Goal: Information Seeking & Learning: Learn about a topic

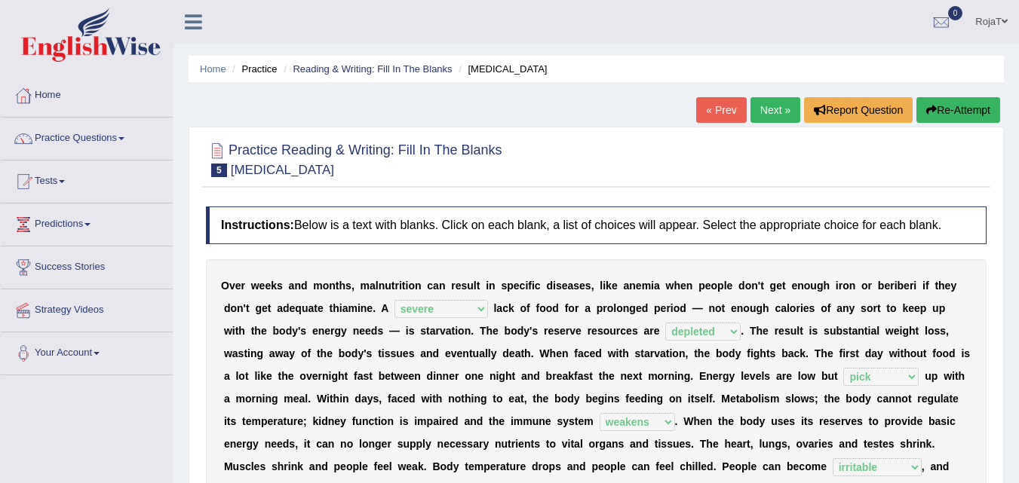
select select "severe"
select select "depleted"
select select "pick"
select select "weakens"
select select "irritable"
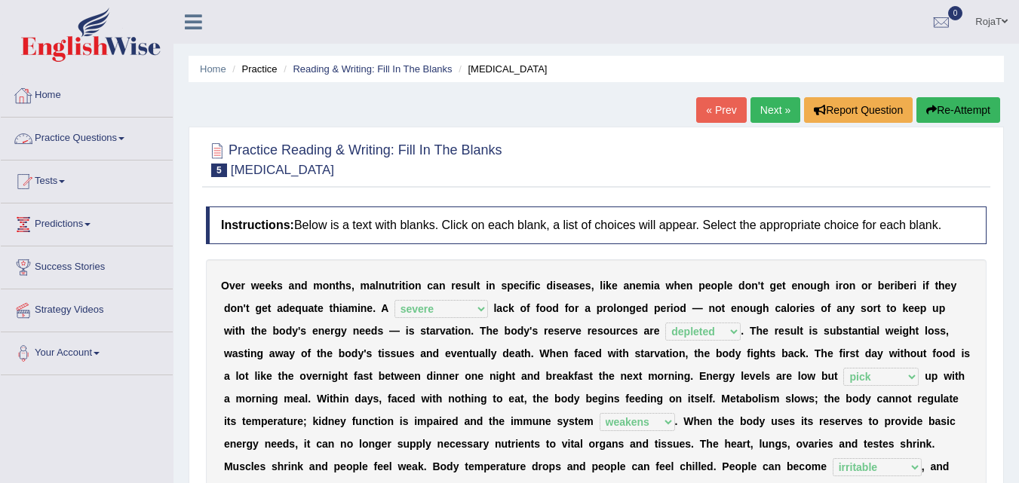
click at [49, 107] on link "Home" at bounding box center [87, 94] width 172 height 38
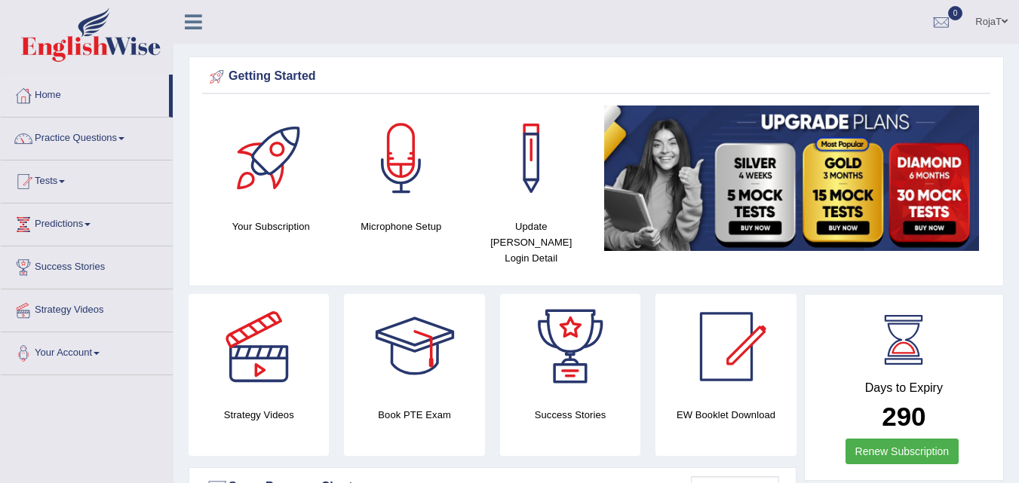
click at [1018, 23] on html "Toggle navigation Home Practice Questions Speaking Practice Read Aloud Repeat S…" at bounding box center [509, 241] width 1019 height 483
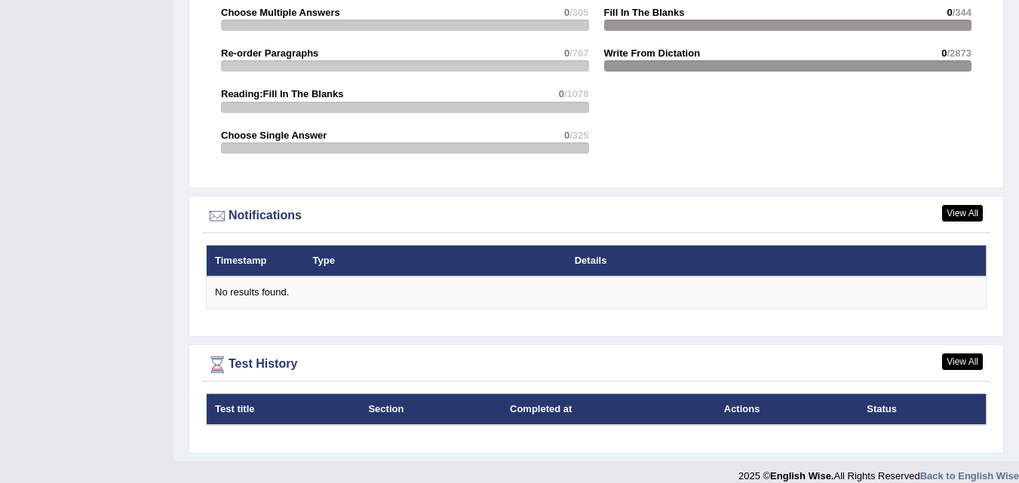
drag, startPoint x: 1017, startPoint y: 447, endPoint x: 1026, endPoint y: 379, distance: 69.1
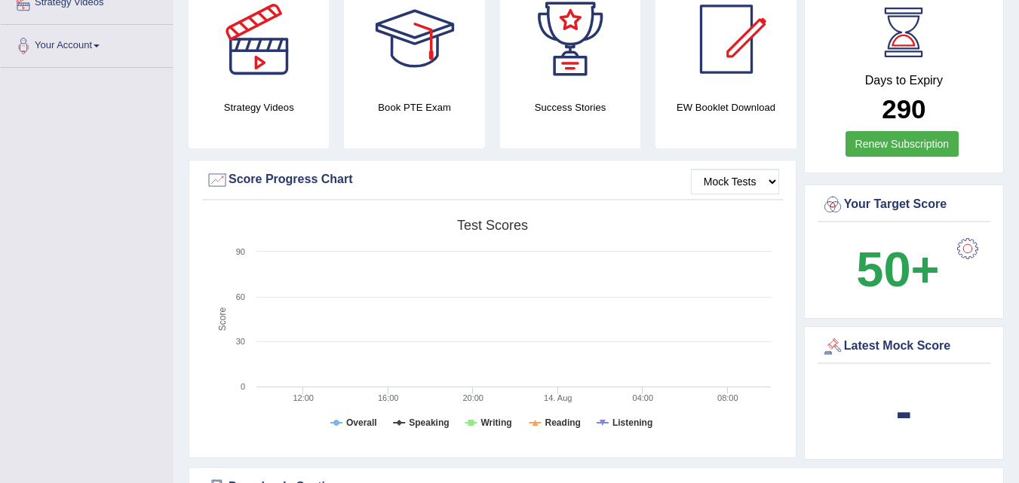
scroll to position [0, 0]
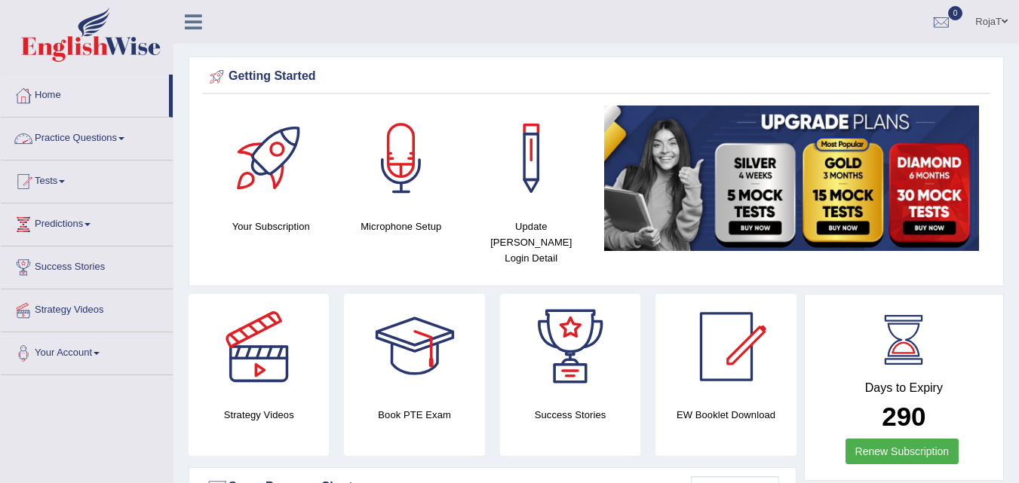
click at [103, 132] on link "Practice Questions" at bounding box center [87, 137] width 172 height 38
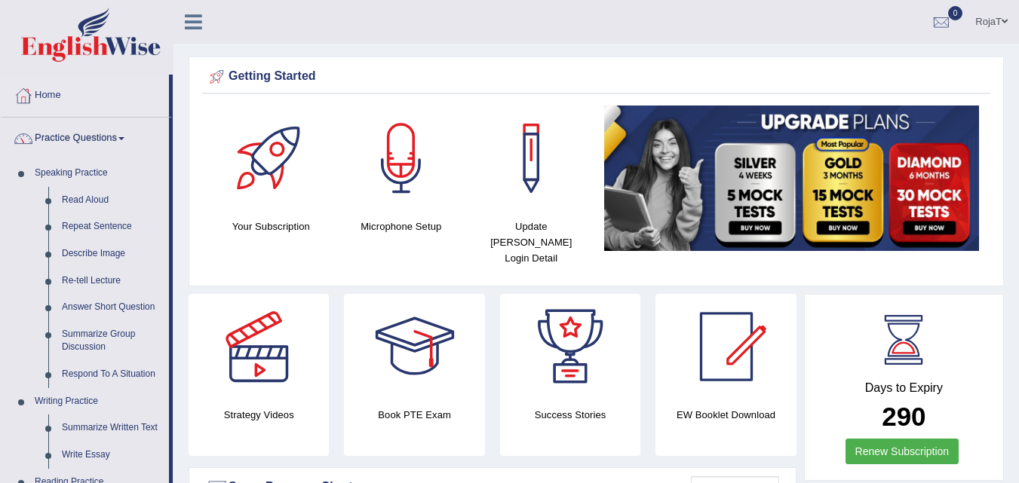
click at [103, 132] on link "Practice Questions" at bounding box center [85, 137] width 168 height 38
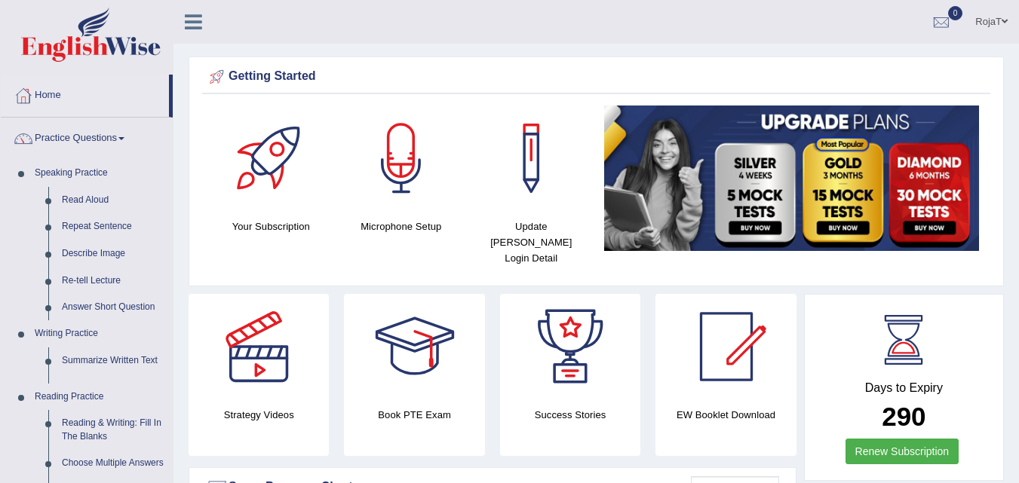
click at [103, 132] on link "Practice Questions" at bounding box center [87, 137] width 172 height 38
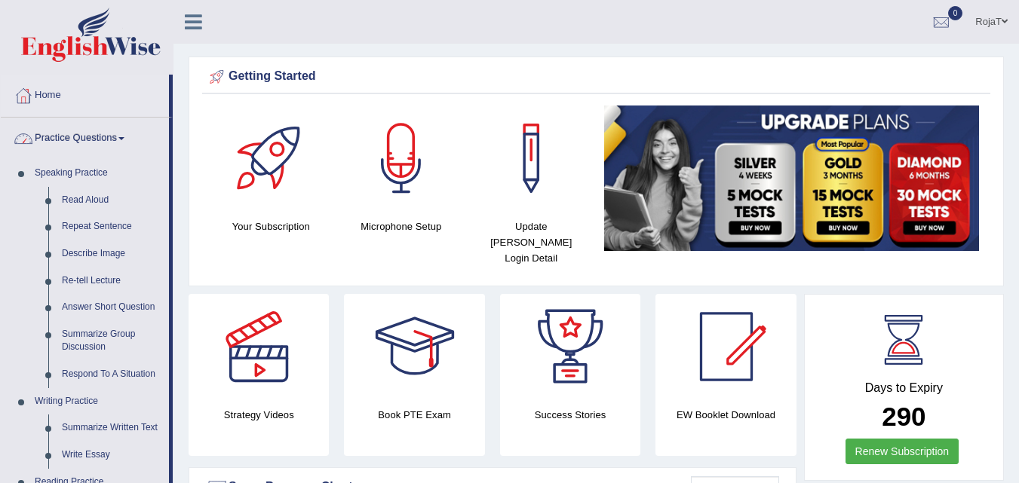
click at [103, 127] on link "Practice Questions" at bounding box center [85, 137] width 168 height 38
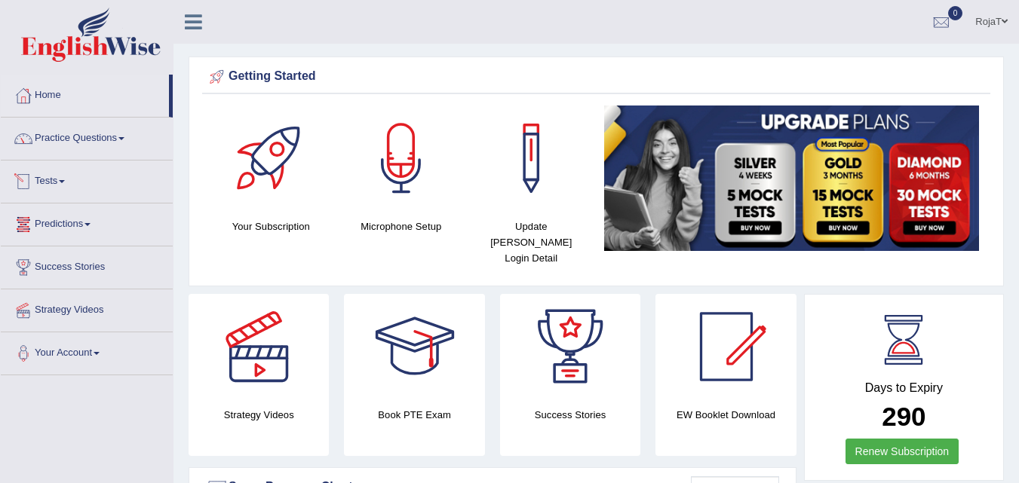
click at [55, 193] on link "Tests" at bounding box center [87, 180] width 172 height 38
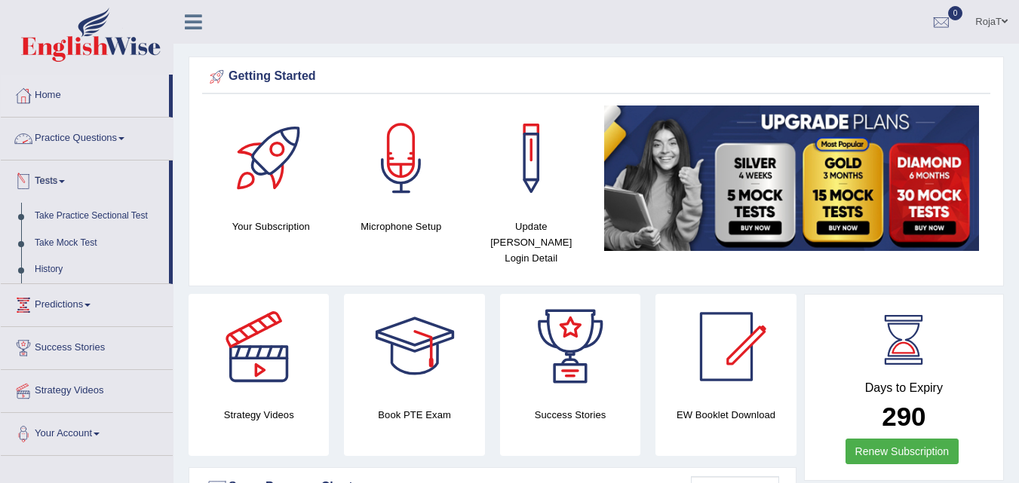
click at [67, 137] on link "Practice Questions" at bounding box center [87, 137] width 172 height 38
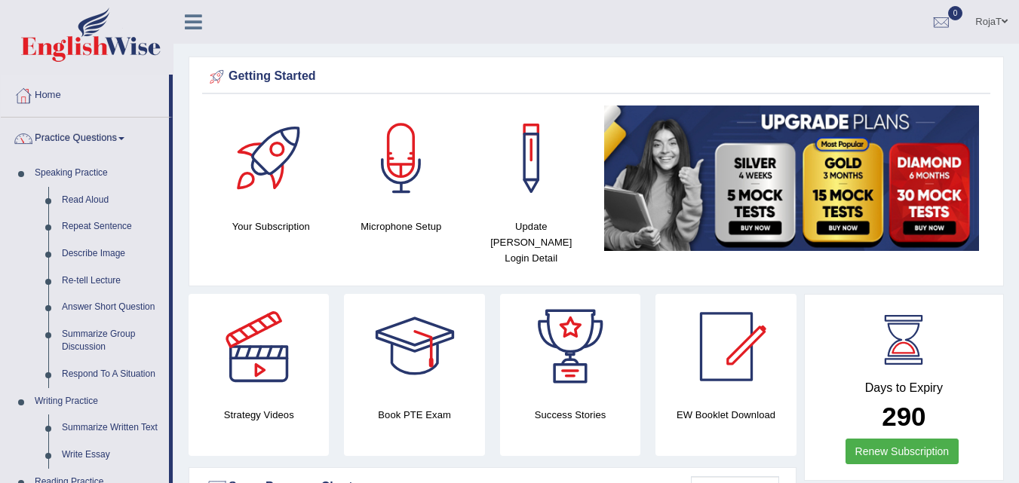
click at [66, 144] on link "Practice Questions" at bounding box center [85, 137] width 168 height 38
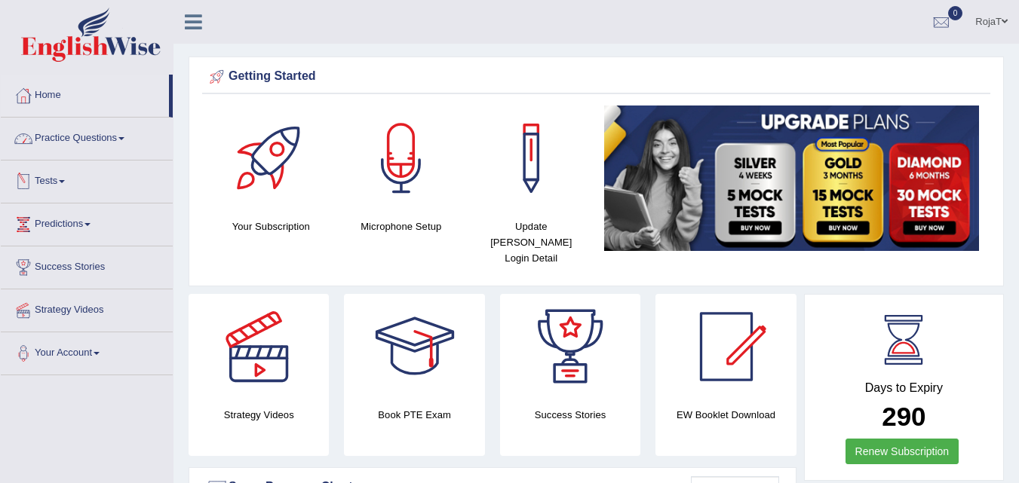
click at [85, 142] on link "Practice Questions" at bounding box center [87, 137] width 172 height 38
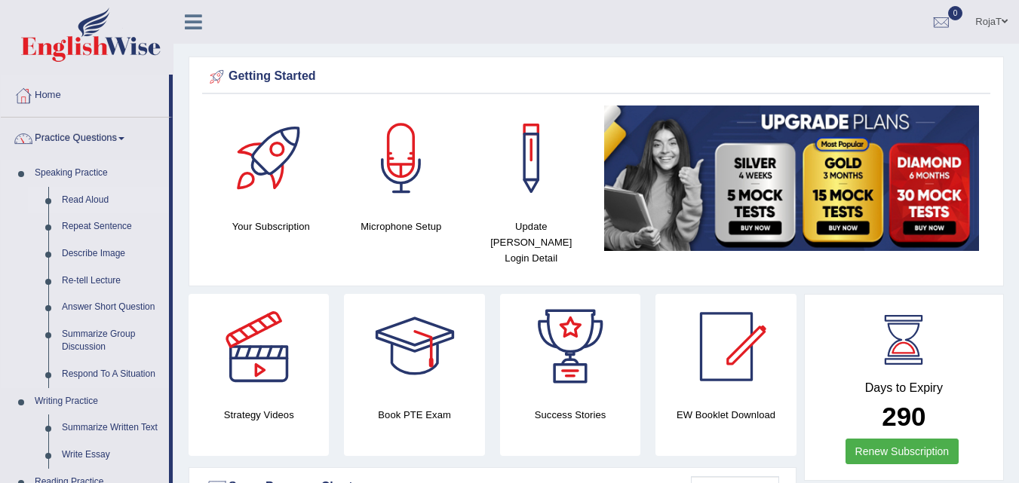
click at [86, 202] on link "Read Aloud" at bounding box center [112, 200] width 114 height 27
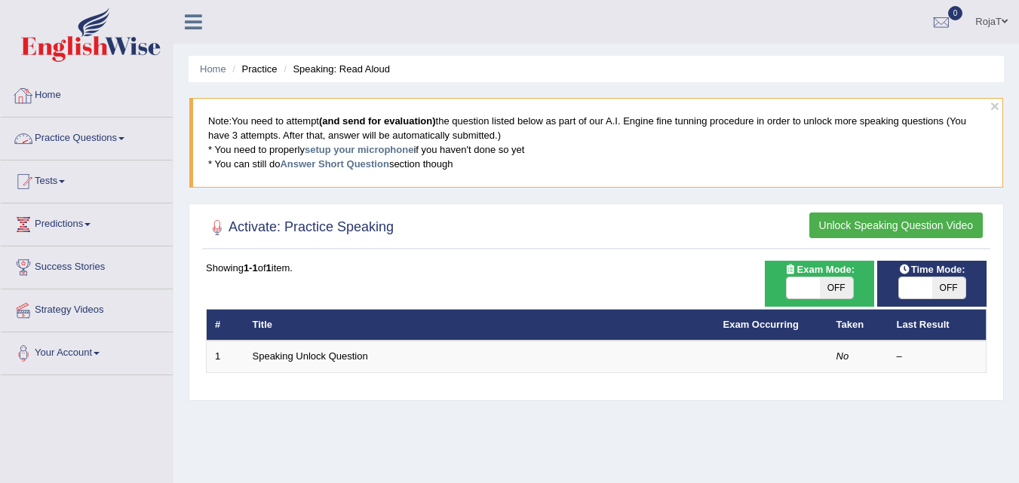
click at [27, 91] on div at bounding box center [23, 95] width 23 height 23
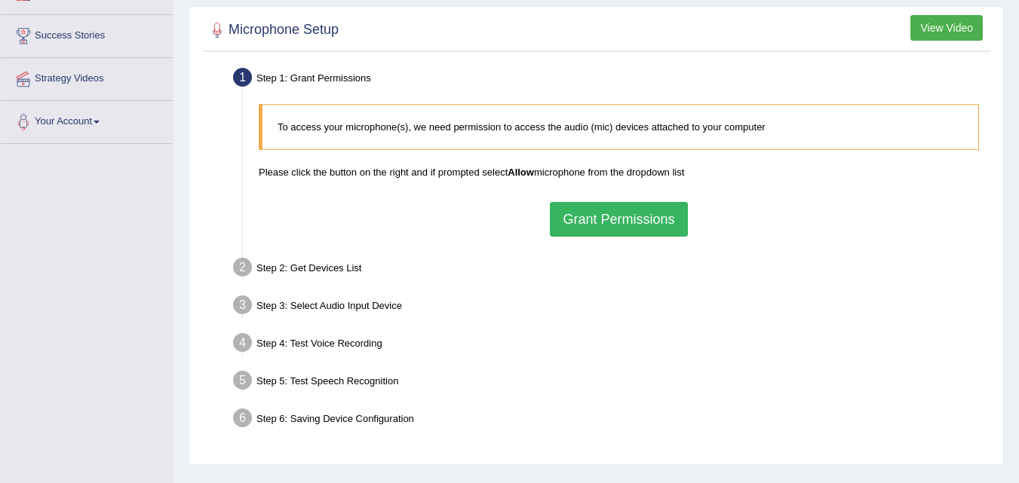
scroll to position [232, 0]
click at [605, 222] on button "Grant Permissions" at bounding box center [618, 218] width 137 height 35
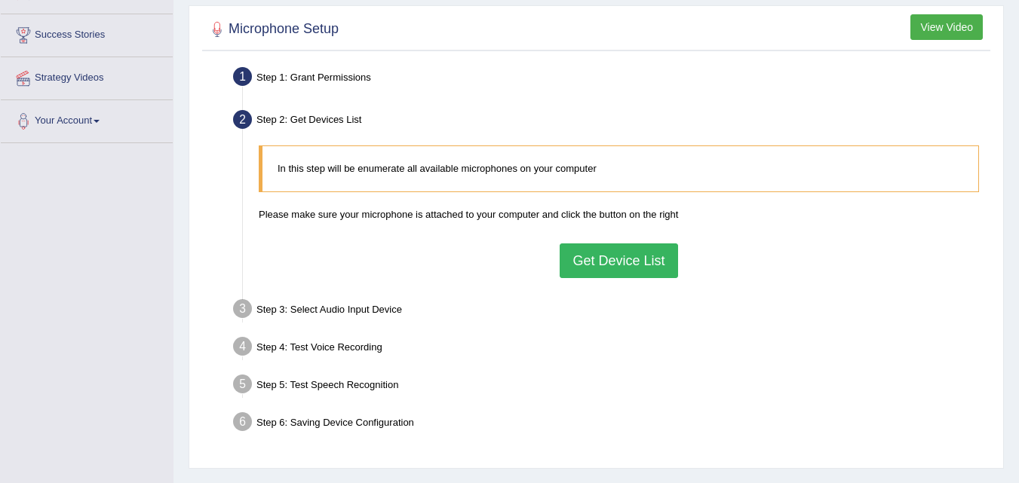
click at [604, 270] on button "Get Device List" at bounding box center [619, 261] width 118 height 35
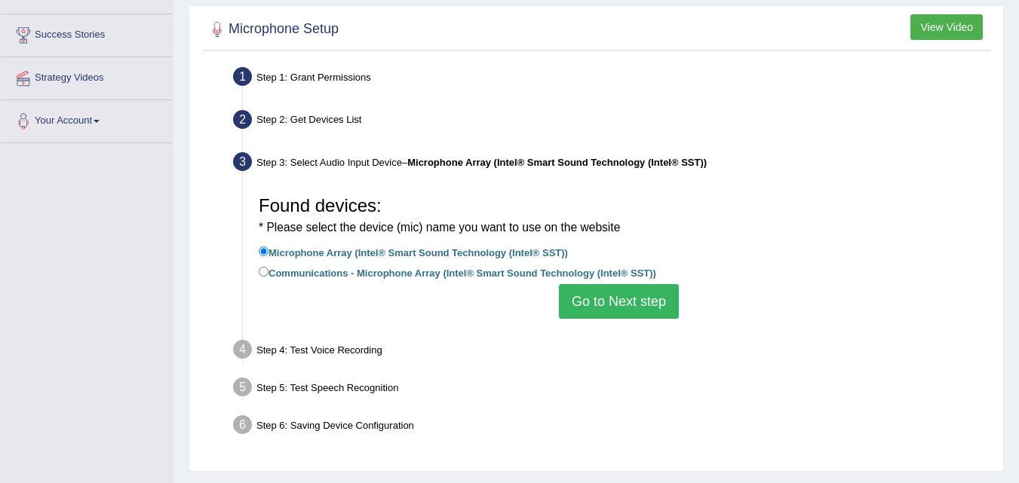
click at [569, 275] on label "Communications - Microphone Array (Intel® Smart Sound Technology (Intel® SST))" at bounding box center [457, 272] width 397 height 17
click at [269, 275] on input "Communications - Microphone Array (Intel® Smart Sound Technology (Intel® SST))" at bounding box center [264, 272] width 10 height 10
radio input "true"
click at [621, 314] on button "Go to Next step" at bounding box center [619, 301] width 120 height 35
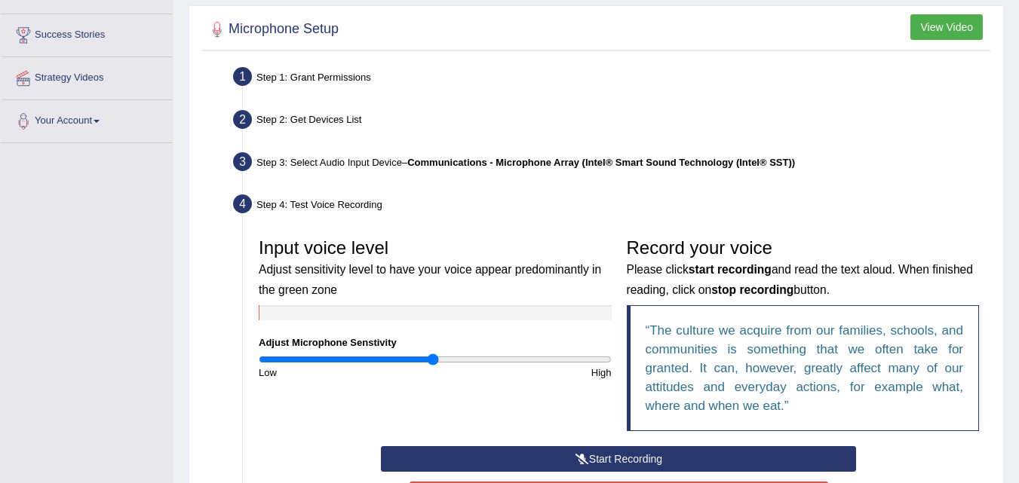
scroll to position [453, 0]
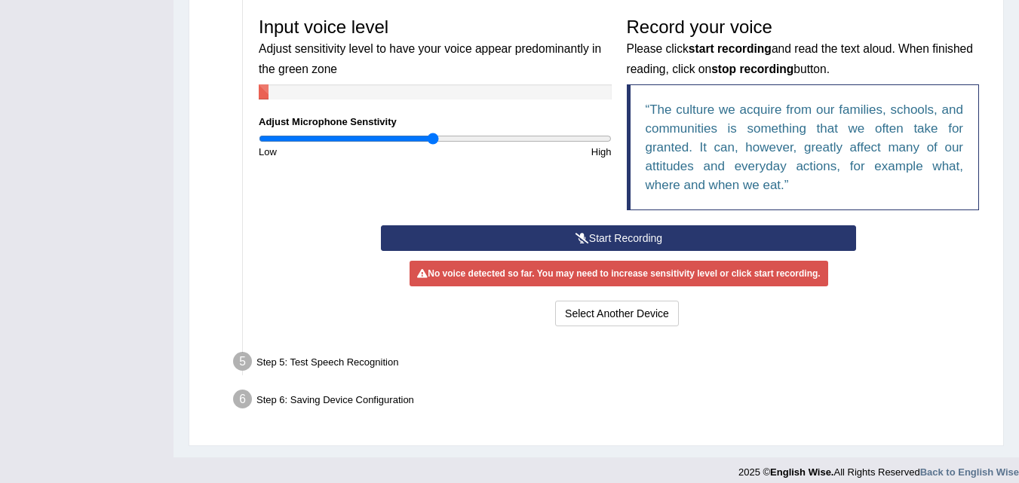
click at [661, 241] on button "Start Recording" at bounding box center [618, 239] width 475 height 26
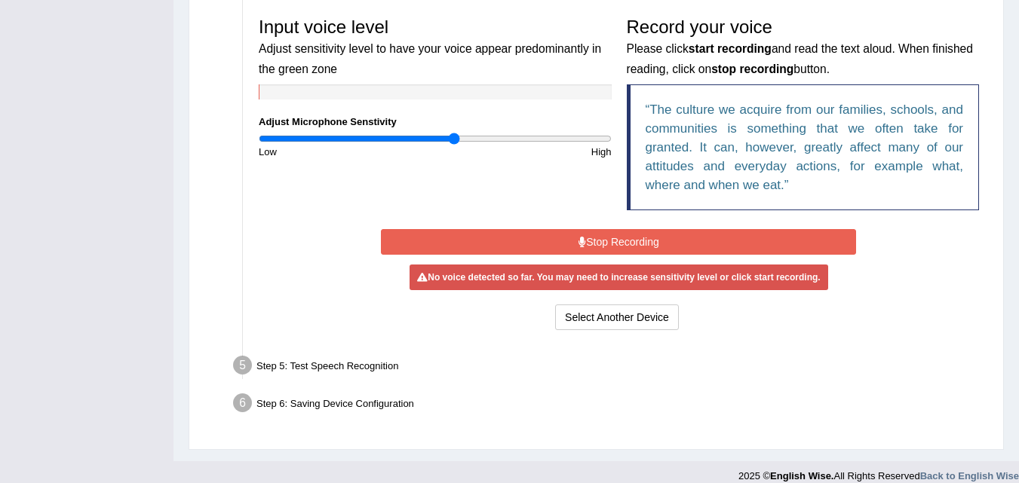
drag, startPoint x: 434, startPoint y: 142, endPoint x: 453, endPoint y: 140, distance: 19.7
click at [453, 140] on input "range" at bounding box center [435, 139] width 353 height 12
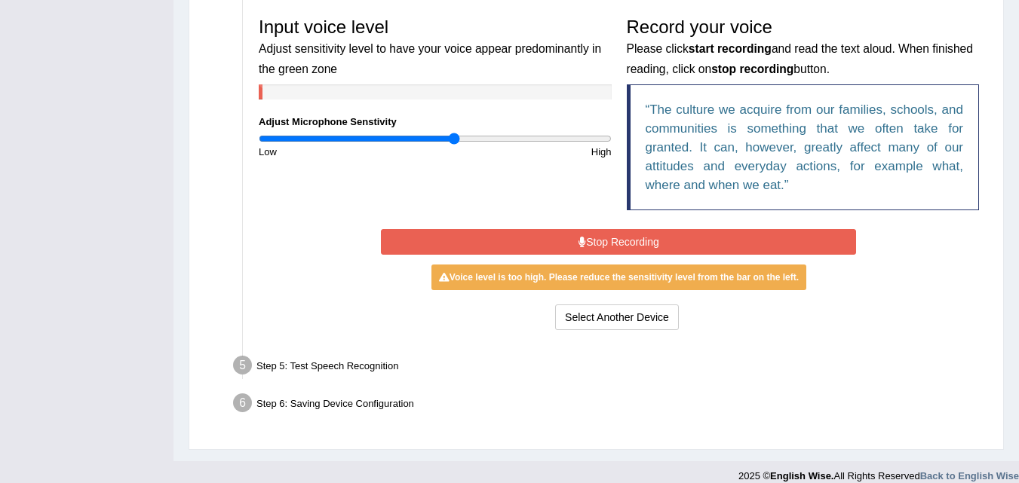
click at [453, 140] on input "range" at bounding box center [435, 139] width 353 height 12
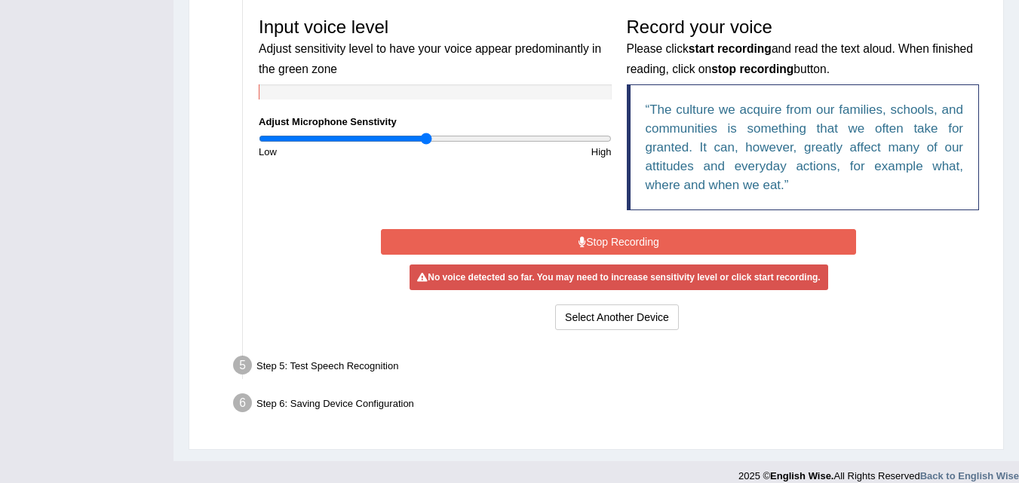
drag, startPoint x: 453, startPoint y: 140, endPoint x: 428, endPoint y: 144, distance: 26.0
type input "0.96"
click at [428, 144] on input "range" at bounding box center [435, 139] width 353 height 12
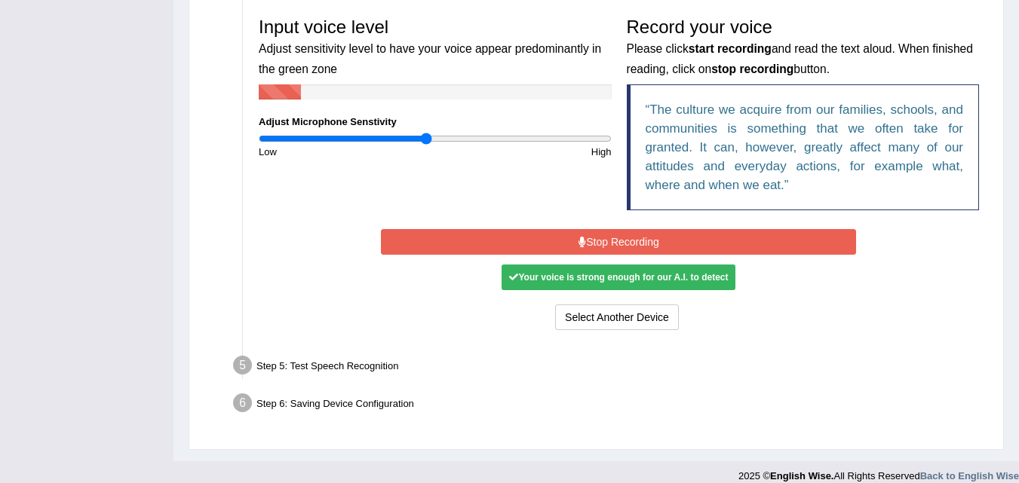
click at [532, 238] on button "Stop Recording" at bounding box center [618, 242] width 475 height 26
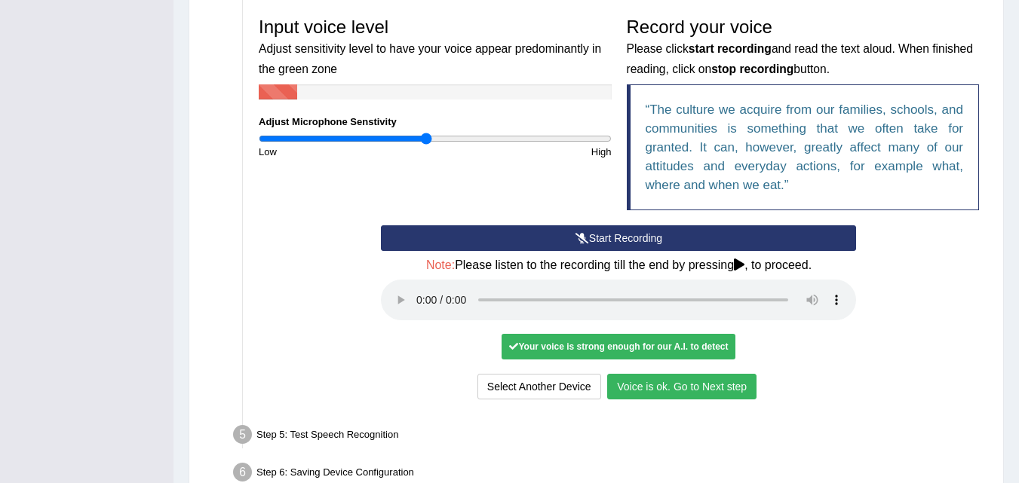
click at [709, 398] on button "Voice is ok. Go to Next step" at bounding box center [681, 387] width 149 height 26
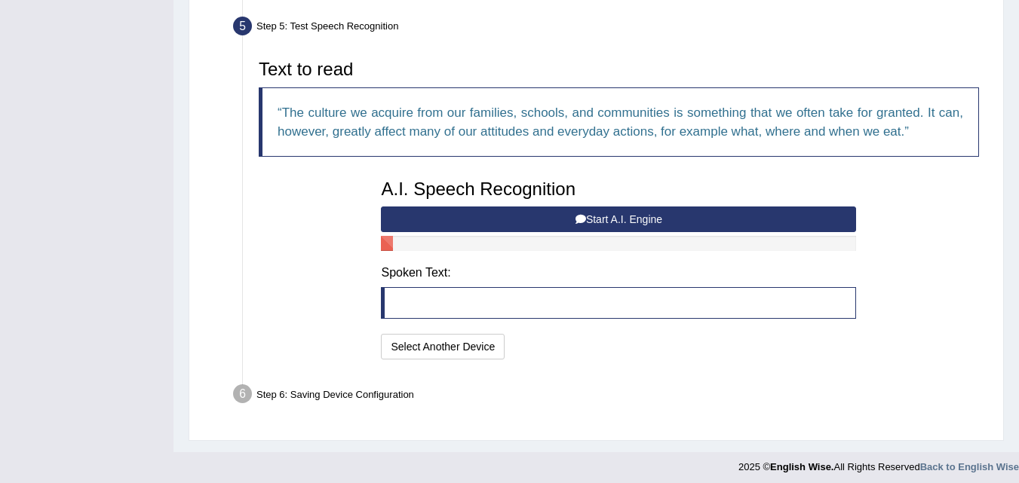
click at [616, 221] on button "Start A.I. Engine" at bounding box center [618, 220] width 475 height 26
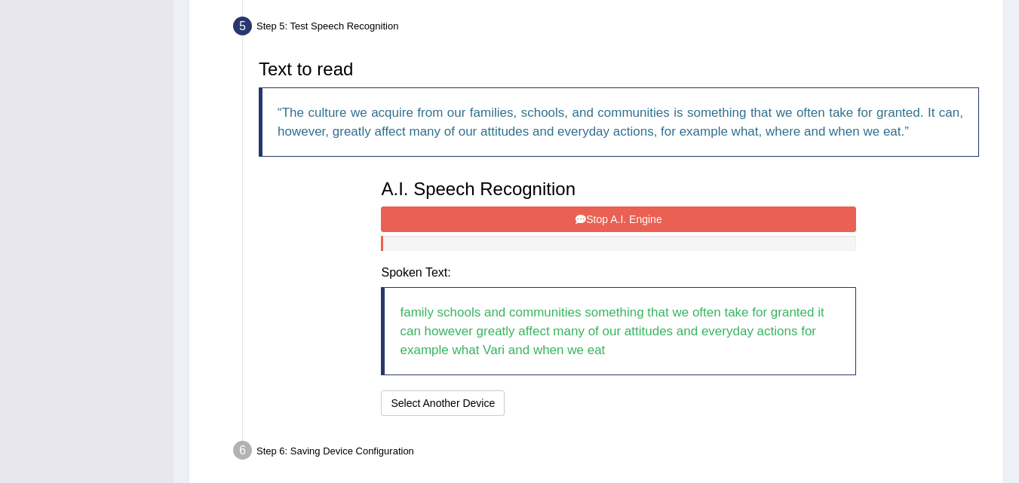
click at [616, 221] on button "Stop A.I. Engine" at bounding box center [618, 220] width 475 height 26
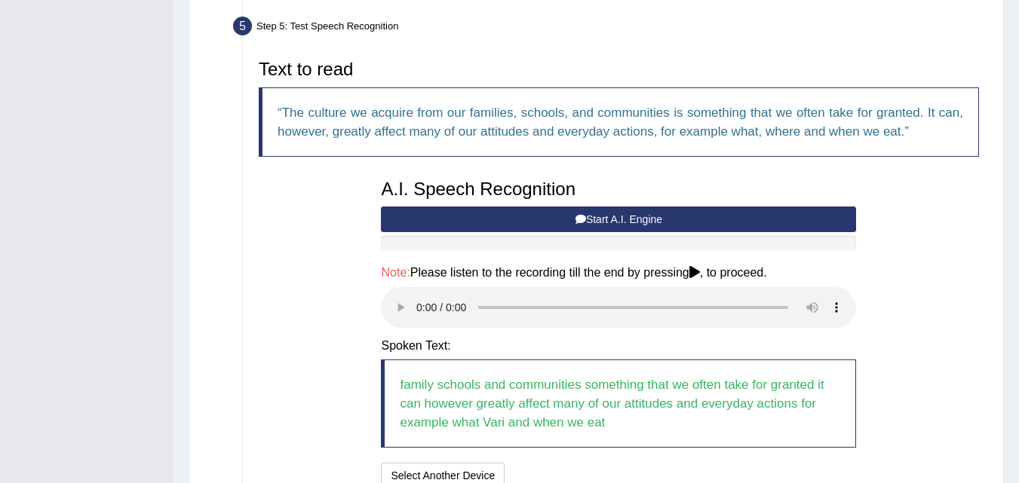
scroll to position [590, 0]
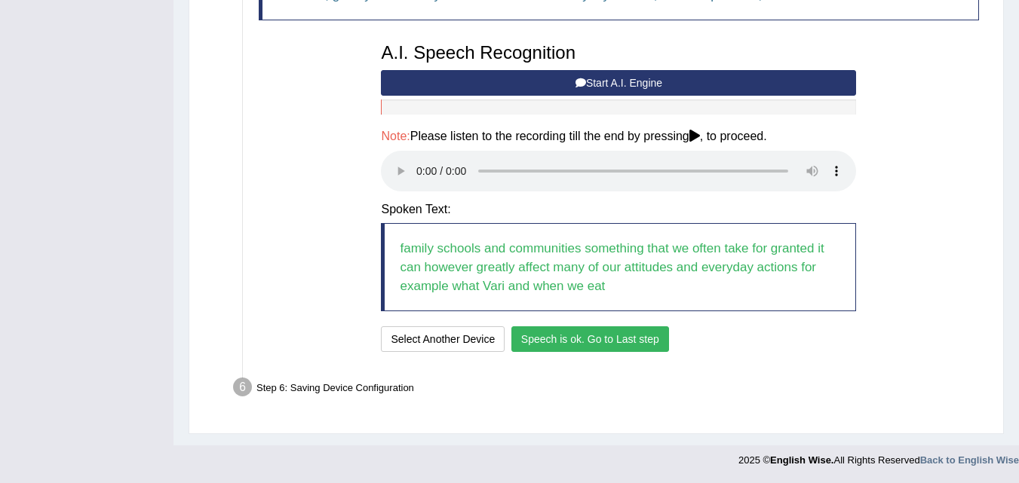
click at [633, 348] on button "Speech is ok. Go to Last step" at bounding box center [590, 340] width 158 height 26
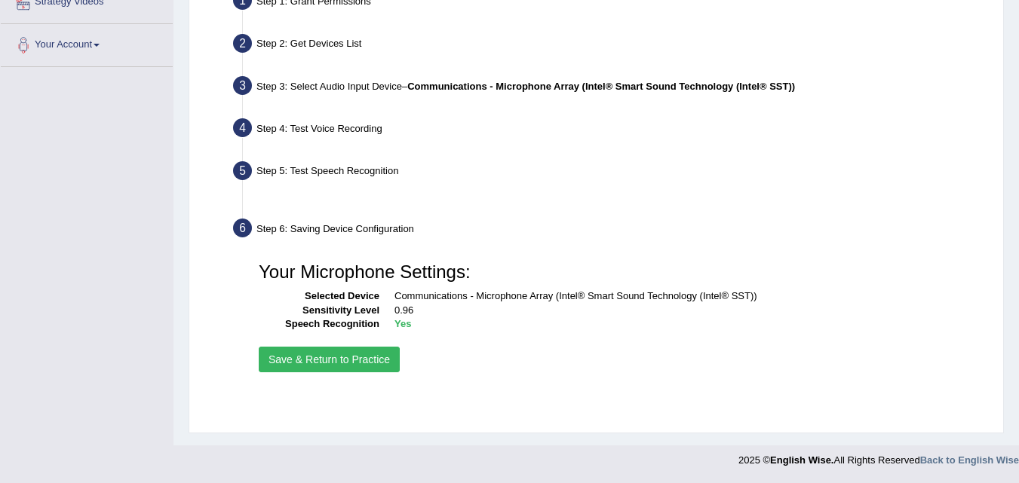
scroll to position [308, 0]
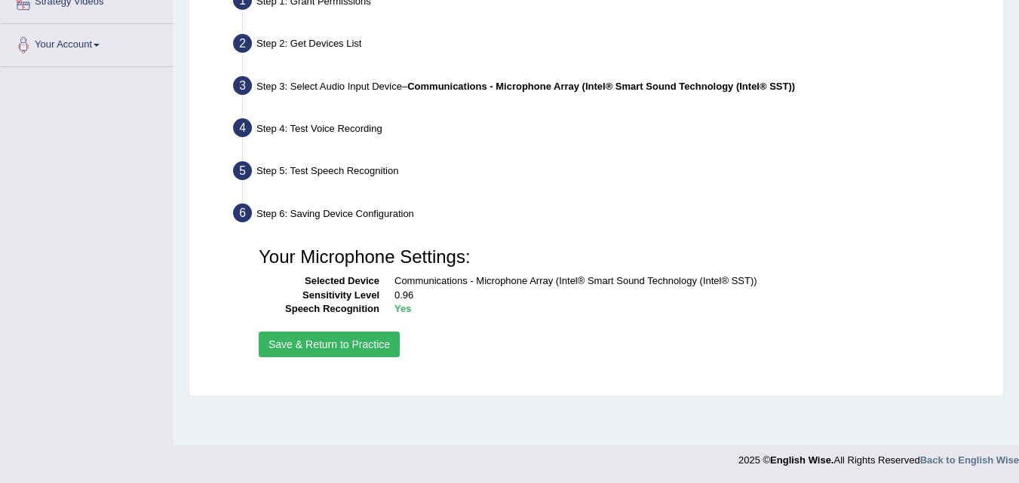
click at [276, 348] on button "Save & Return to Practice" at bounding box center [329, 345] width 141 height 26
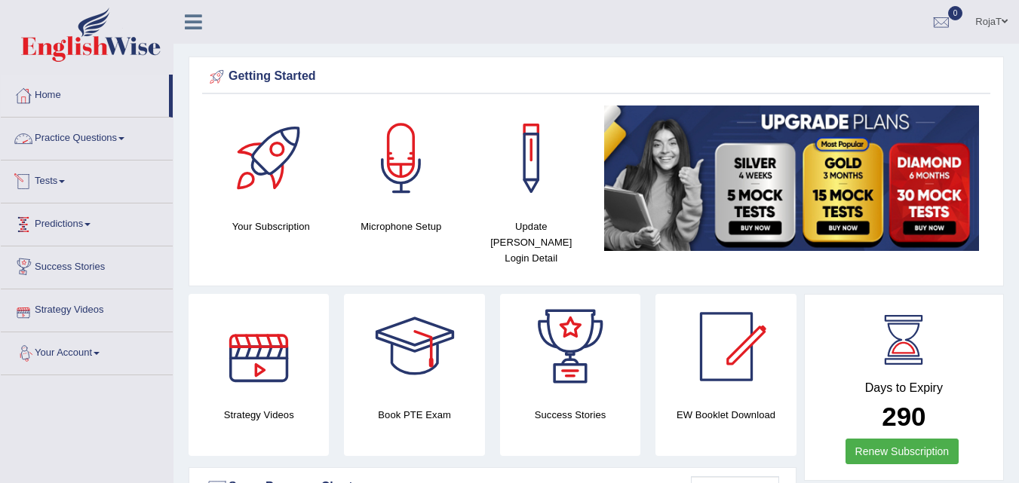
click at [96, 142] on link "Practice Questions" at bounding box center [87, 137] width 172 height 38
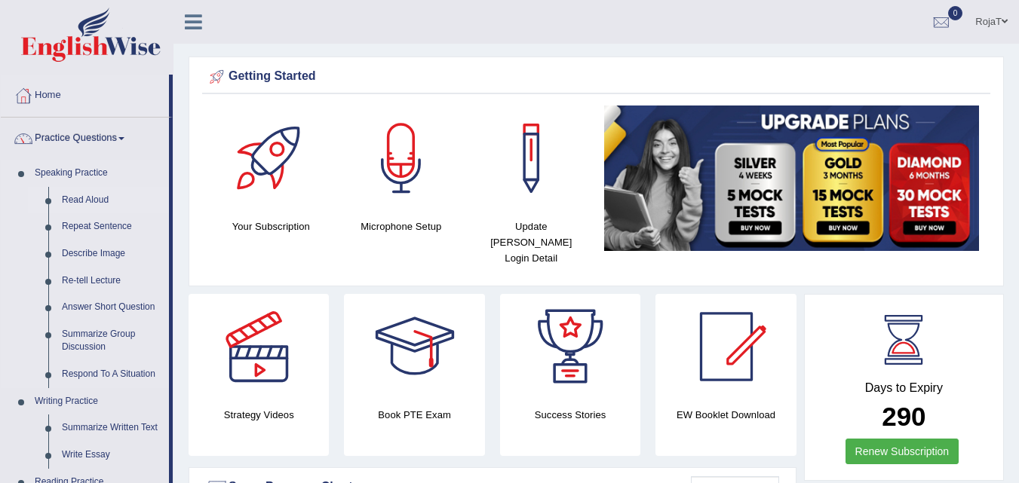
click at [78, 195] on link "Read Aloud" at bounding box center [112, 200] width 114 height 27
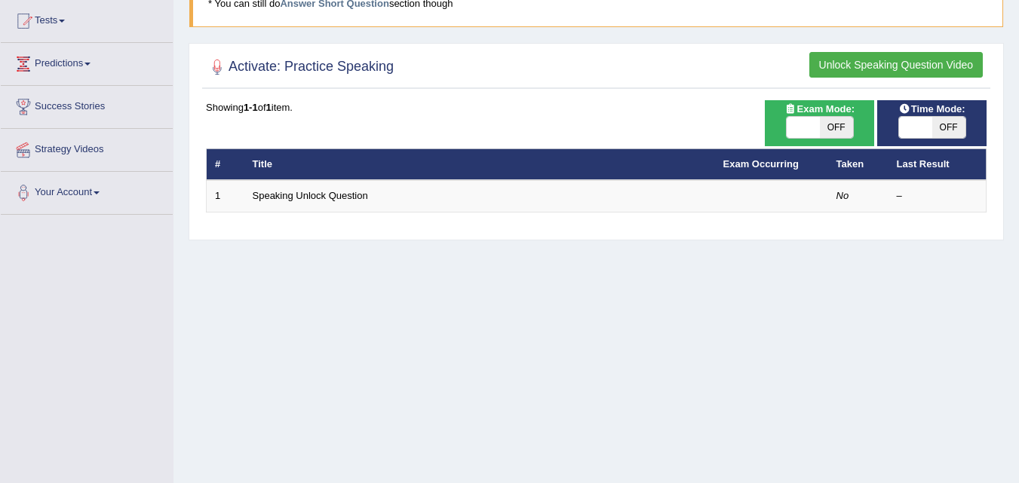
scroll to position [164, 0]
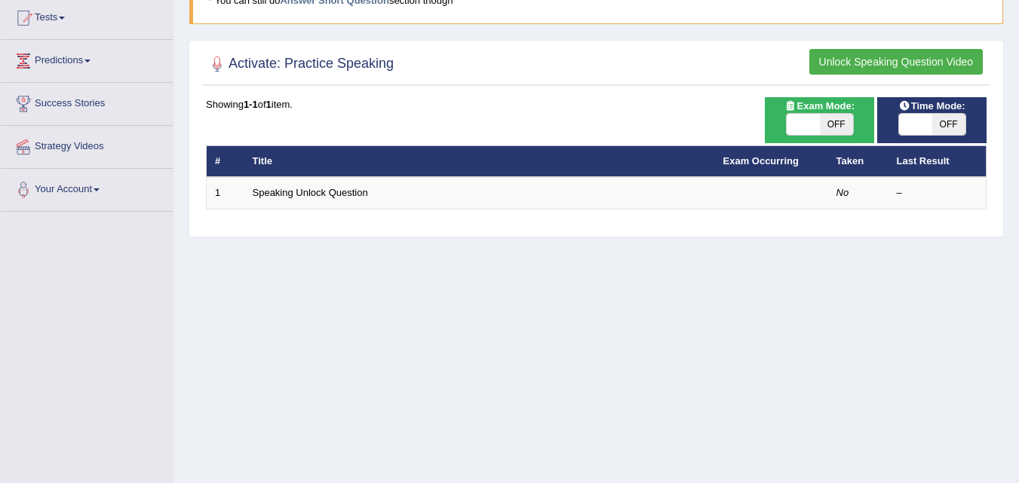
click at [873, 60] on button "Unlock Speaking Question Video" at bounding box center [895, 62] width 173 height 26
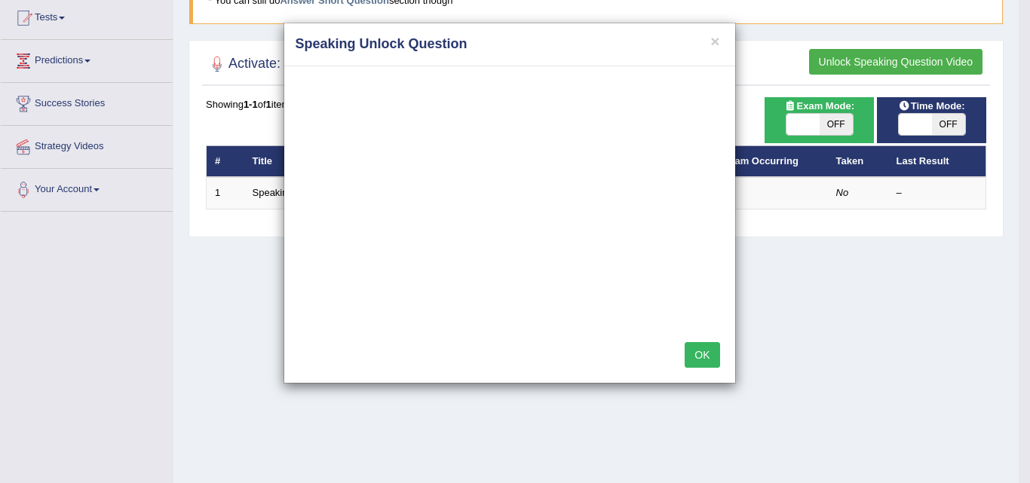
click at [694, 349] on button "OK" at bounding box center [702, 355] width 35 height 26
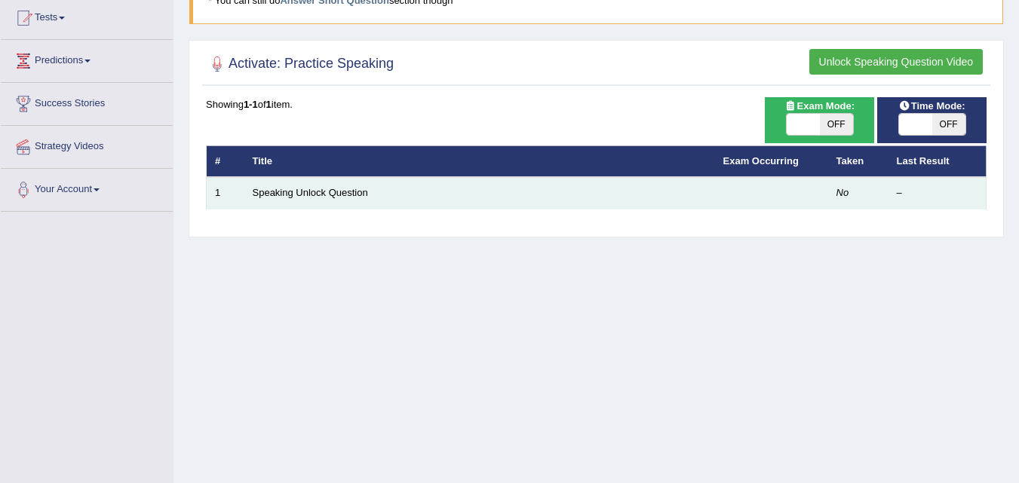
click at [296, 186] on td "Speaking Unlock Question" at bounding box center [479, 193] width 471 height 32
click at [288, 189] on link "Speaking Unlock Question" at bounding box center [310, 192] width 115 height 11
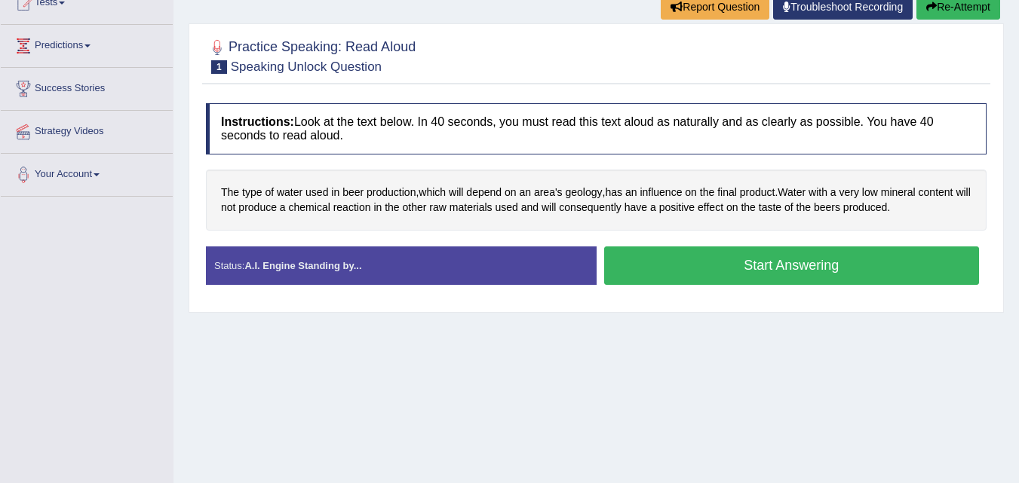
scroll to position [193, 0]
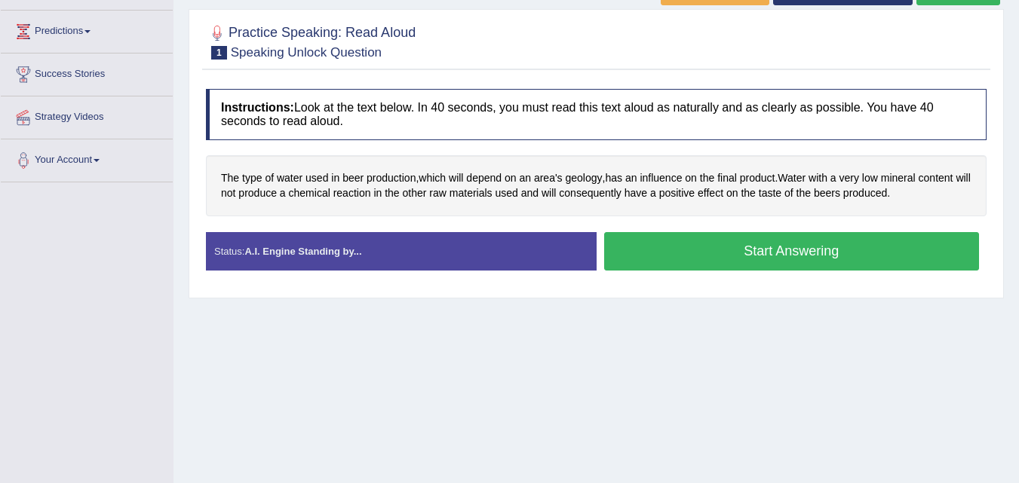
drag, startPoint x: 0, startPoint y: 0, endPoint x: 1025, endPoint y: 391, distance: 1097.2
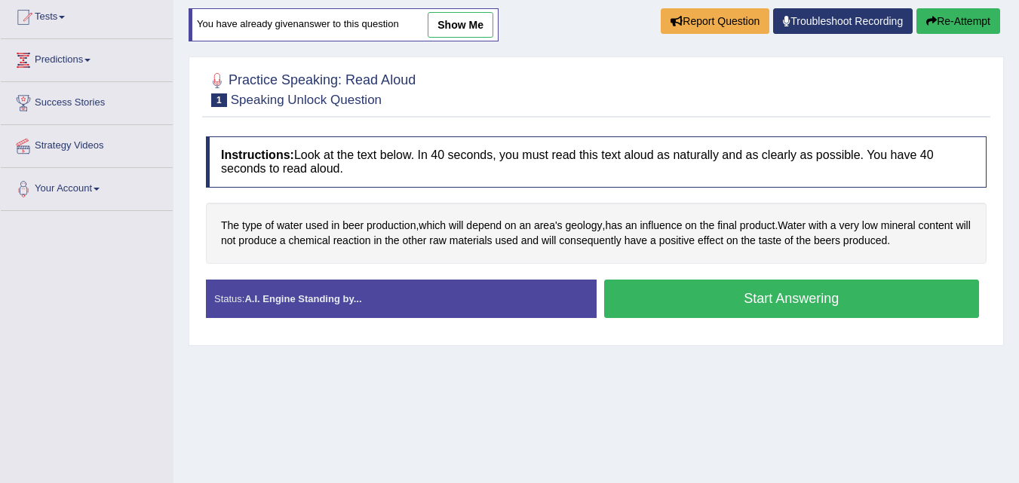
click at [818, 286] on button "Start Answering" at bounding box center [792, 299] width 376 height 38
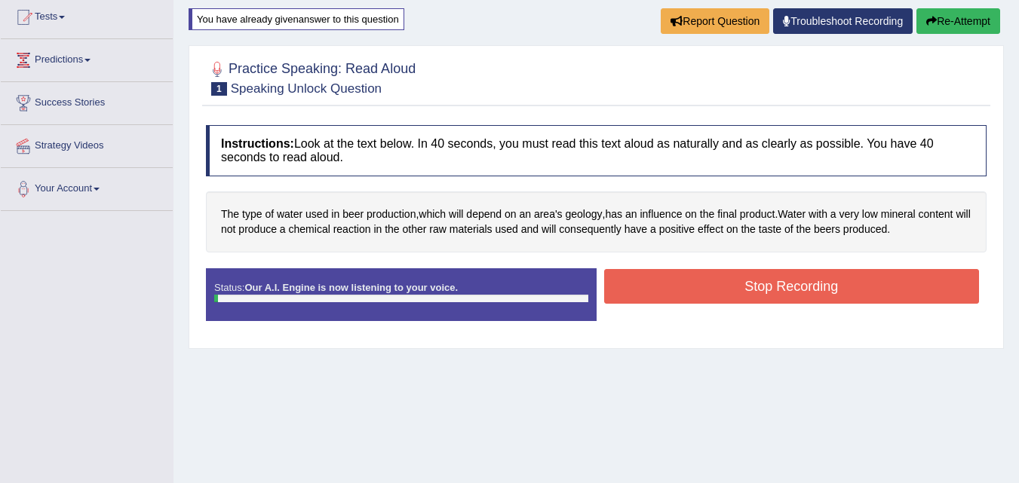
scroll to position [145, 0]
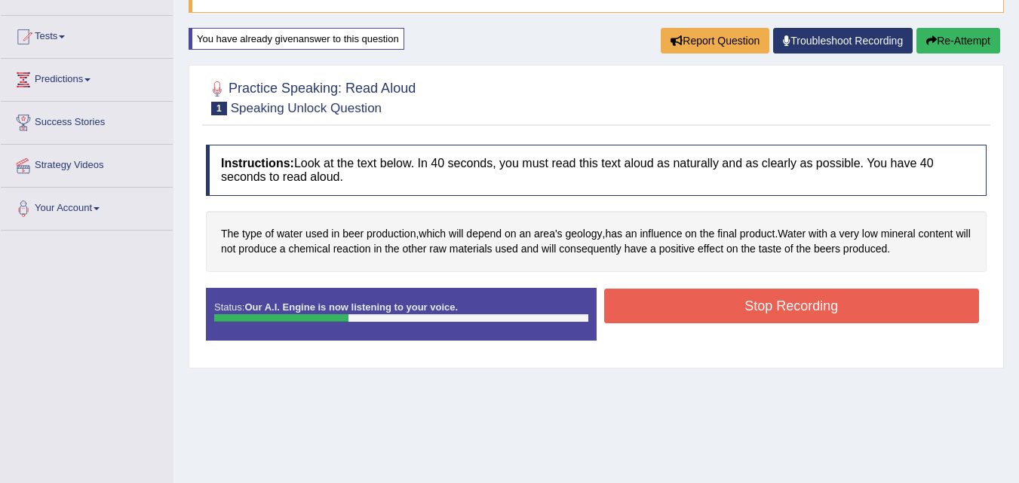
click at [757, 312] on button "Stop Recording" at bounding box center [792, 306] width 376 height 35
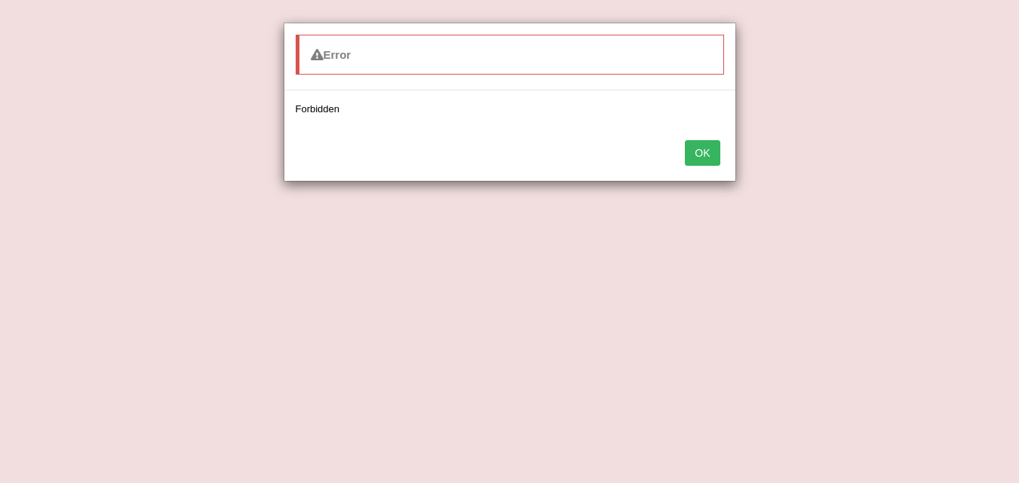
click at [701, 158] on button "OK" at bounding box center [702, 153] width 35 height 26
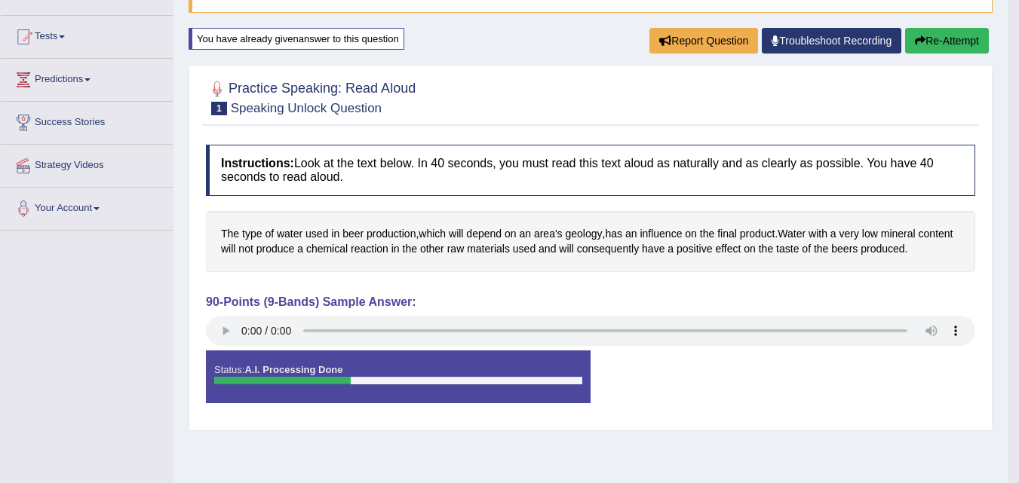
scroll to position [0, 0]
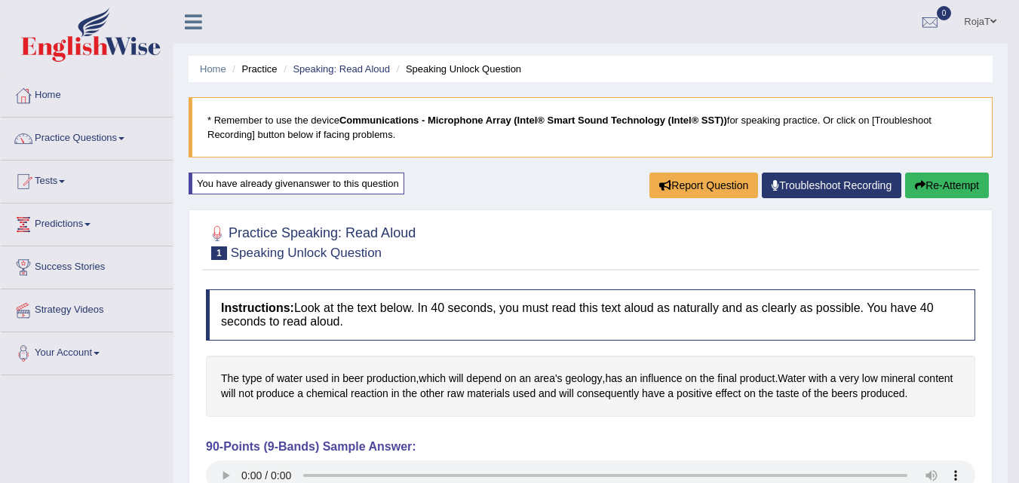
click at [974, 19] on link "RojaT" at bounding box center [980, 19] width 55 height 39
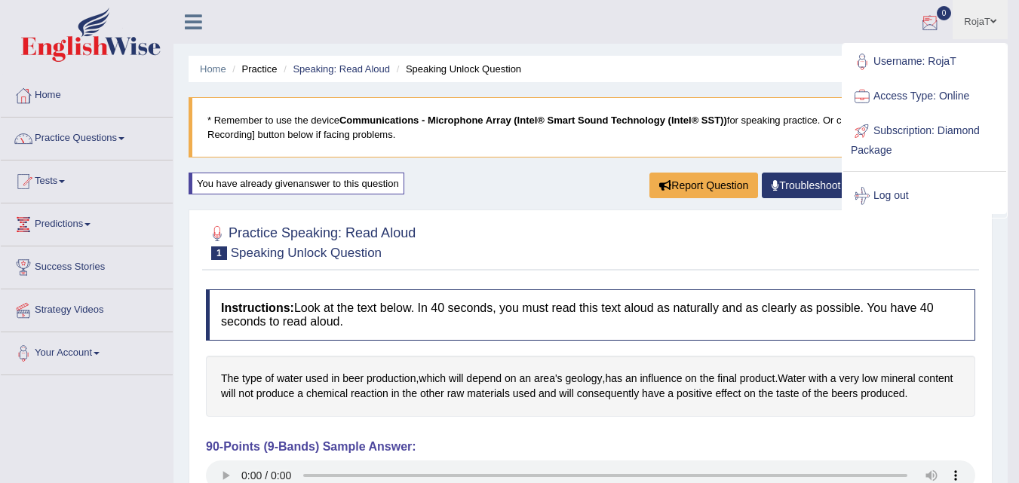
click at [796, 36] on ul "RojaT Toggle navigation Username: RojaT Access Type: Online Subscription: Diamo…" at bounding box center [716, 21] width 584 height 43
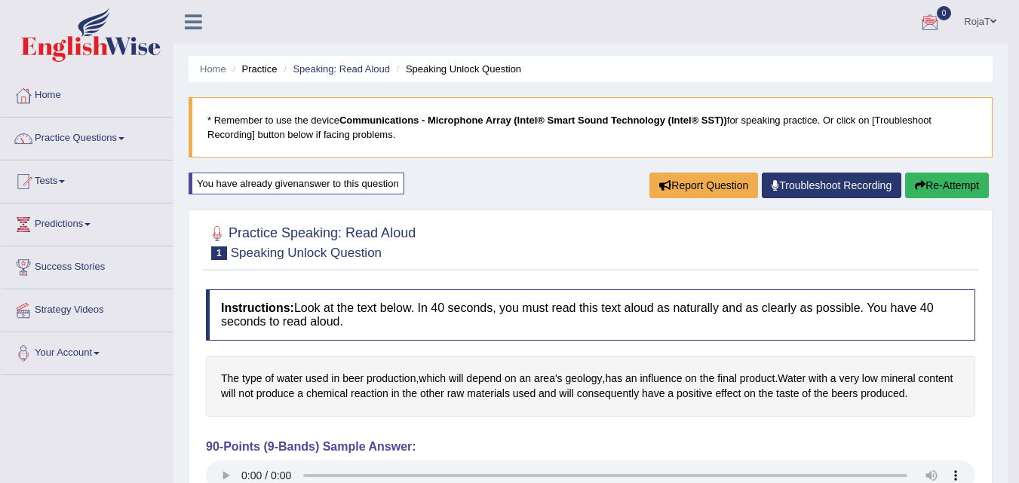
click at [922, 179] on button "Re-Attempt" at bounding box center [947, 186] width 84 height 26
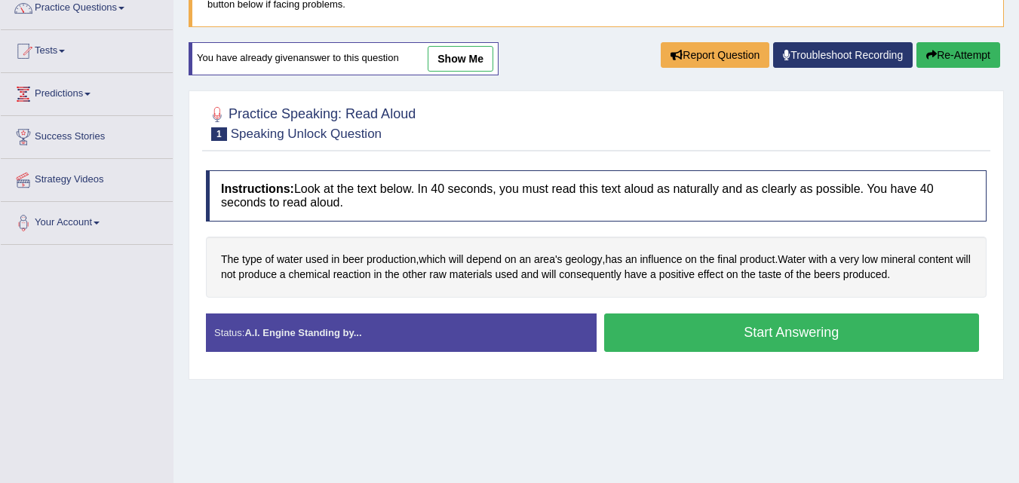
scroll to position [127, 0]
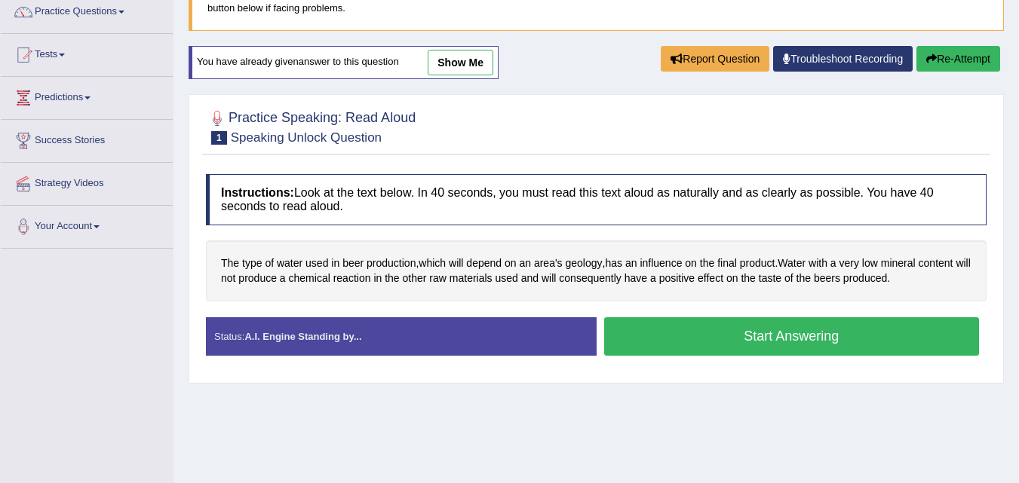
click at [820, 324] on button "Start Answering" at bounding box center [792, 337] width 376 height 38
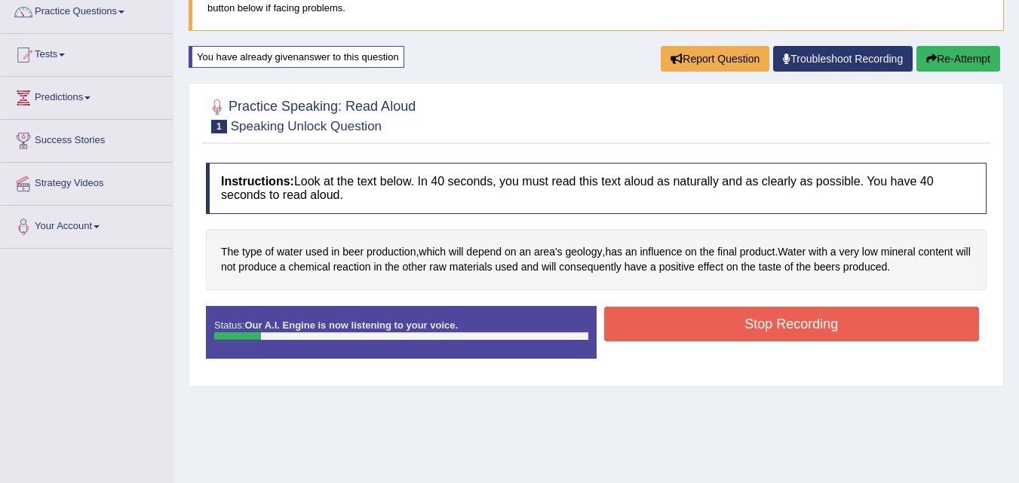
click at [820, 324] on button "Stop Recording" at bounding box center [792, 324] width 376 height 35
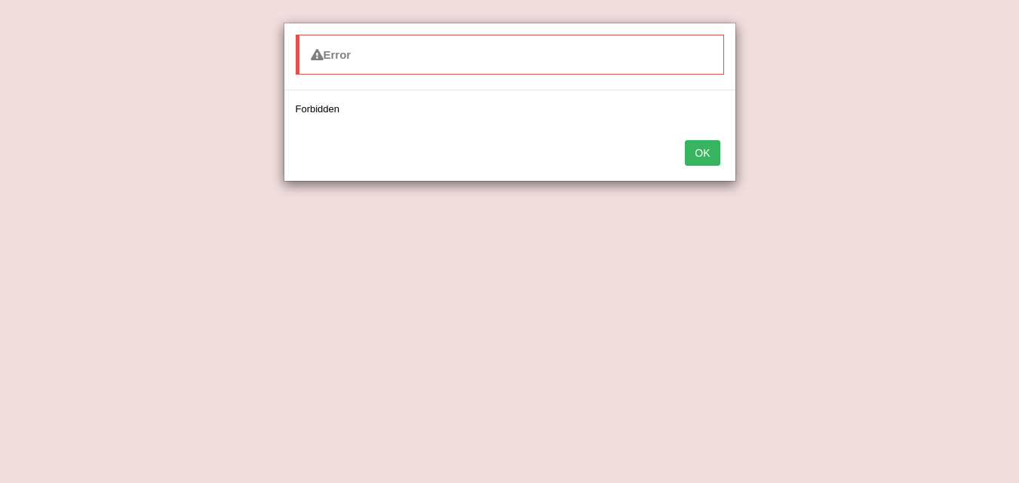
click at [705, 144] on button "OK" at bounding box center [702, 153] width 35 height 26
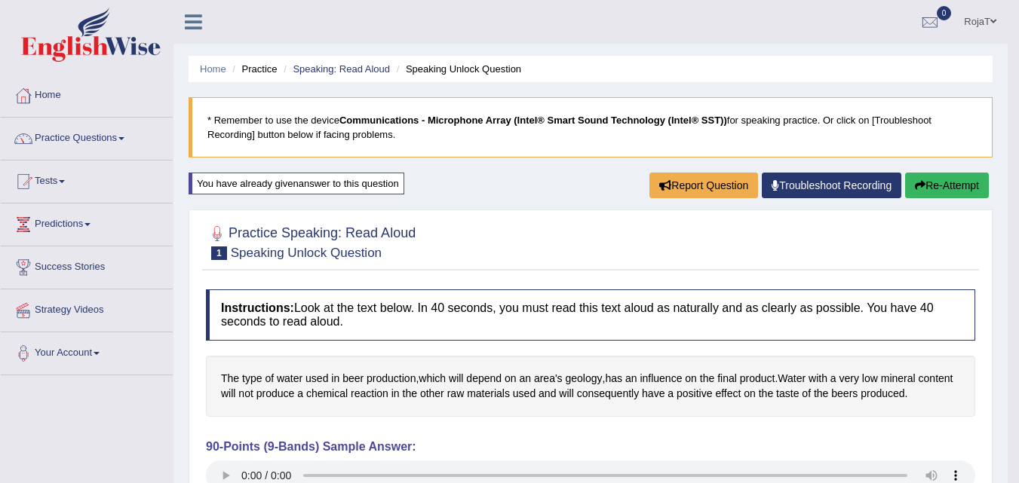
scroll to position [27, 0]
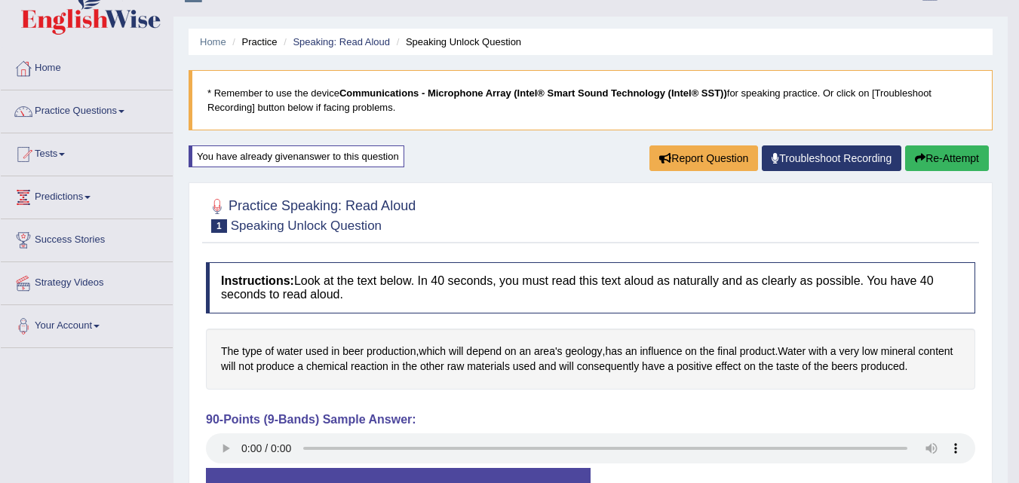
click at [802, 157] on link "Troubleshoot Recording" at bounding box center [832, 159] width 140 height 26
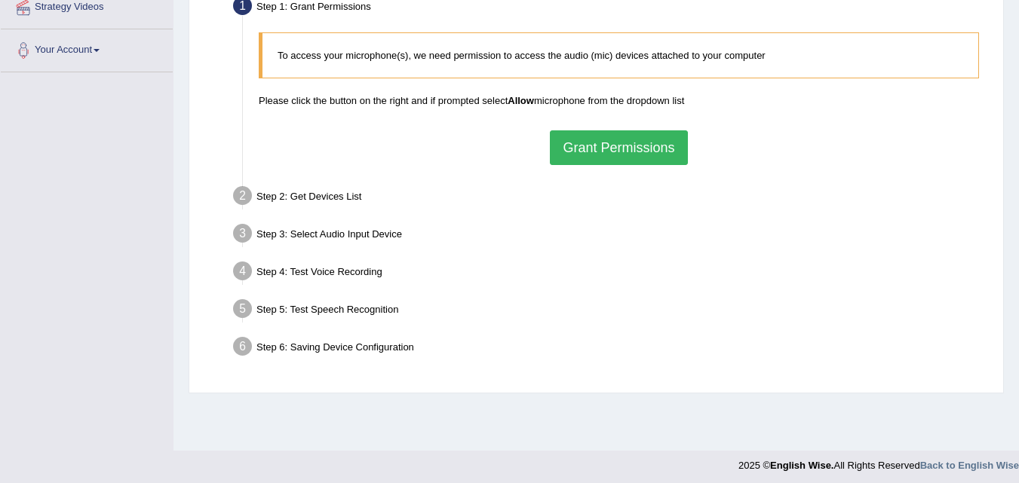
scroll to position [308, 0]
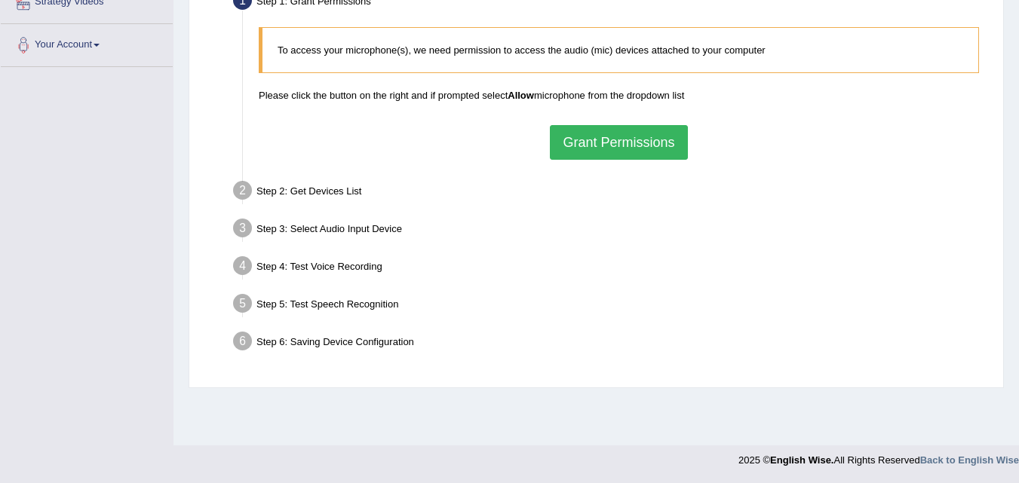
drag, startPoint x: 0, startPoint y: 0, endPoint x: 985, endPoint y: 275, distance: 1022.6
click at [615, 143] on button "Grant Permissions" at bounding box center [618, 142] width 137 height 35
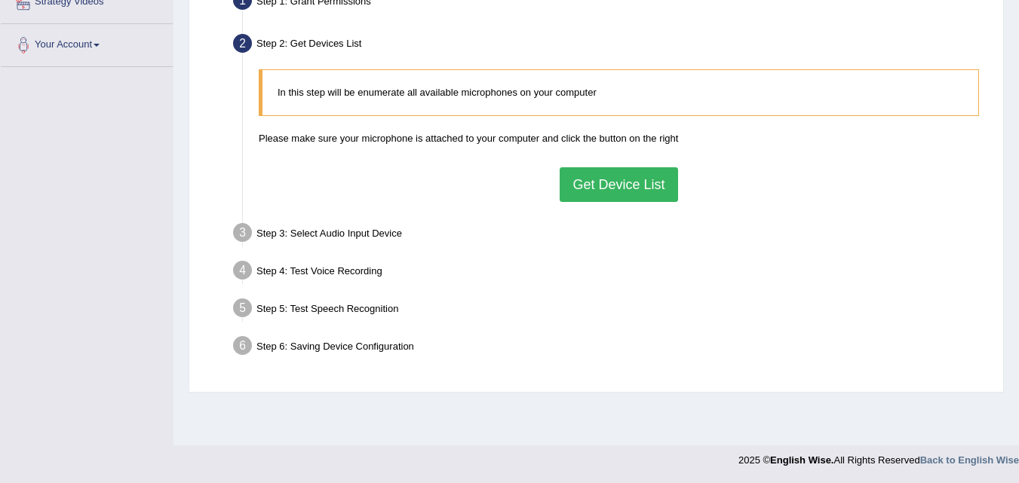
click at [569, 177] on button "Get Device List" at bounding box center [619, 184] width 118 height 35
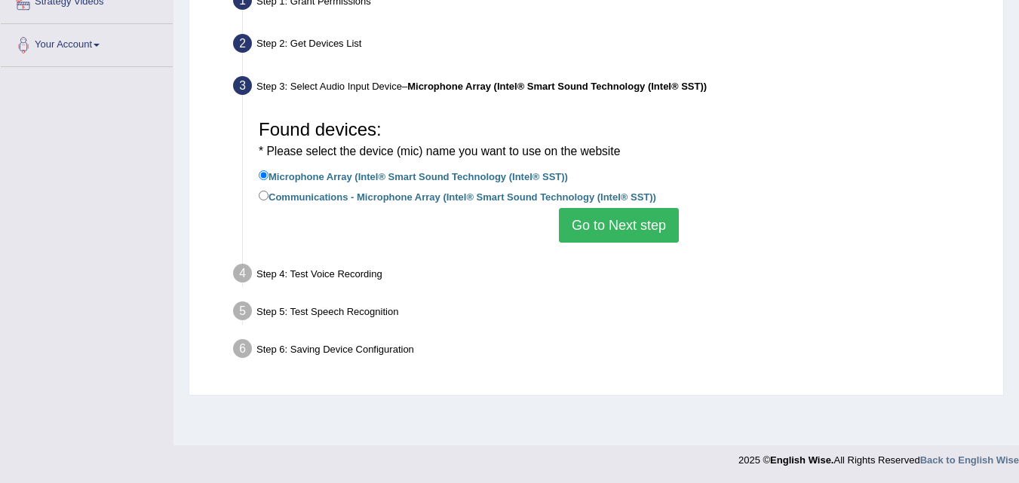
click at [457, 197] on label "Communications - Microphone Array (Intel® Smart Sound Technology (Intel® SST))" at bounding box center [457, 196] width 397 height 17
click at [269, 197] on input "Communications - Microphone Array (Intel® Smart Sound Technology (Intel® SST))" at bounding box center [264, 196] width 10 height 10
radio input "true"
click at [626, 218] on button "Go to Next step" at bounding box center [619, 225] width 120 height 35
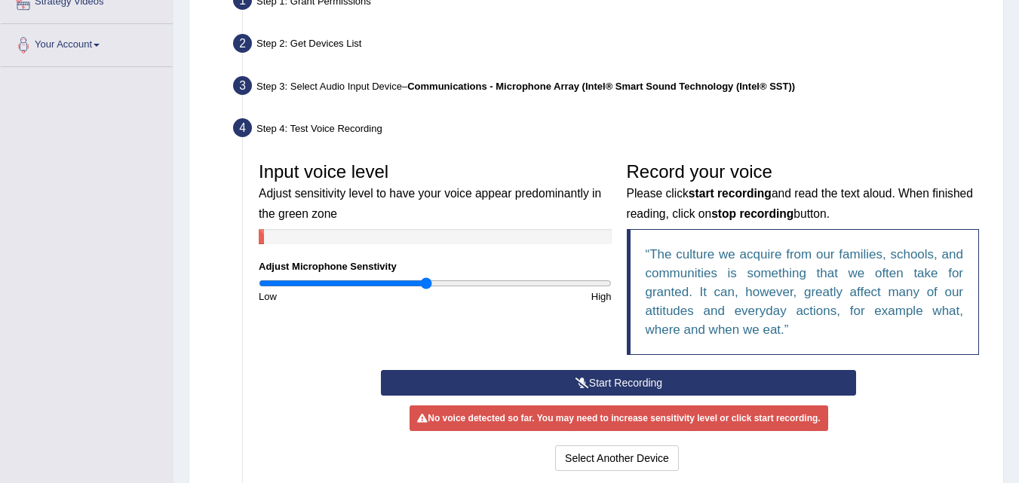
click at [631, 386] on button "Start Recording" at bounding box center [618, 383] width 475 height 26
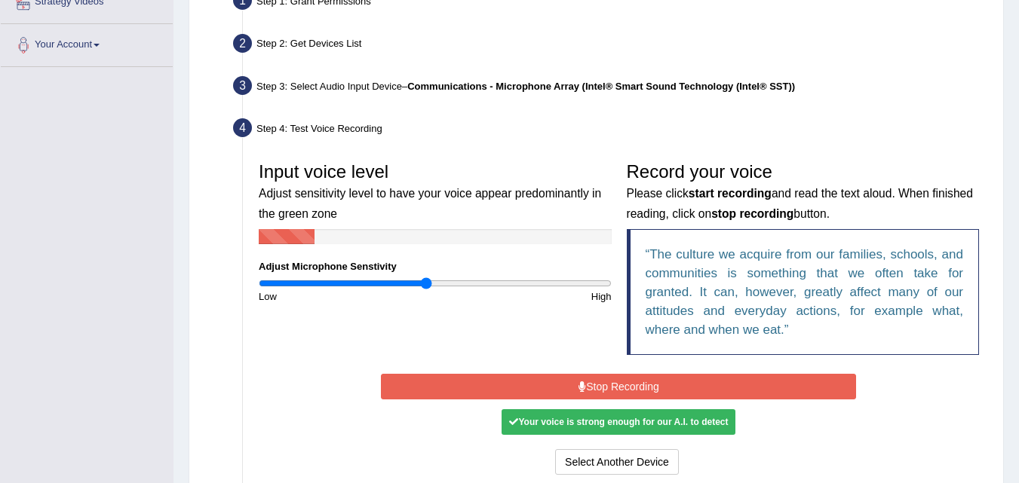
click at [492, 384] on button "Stop Recording" at bounding box center [618, 387] width 475 height 26
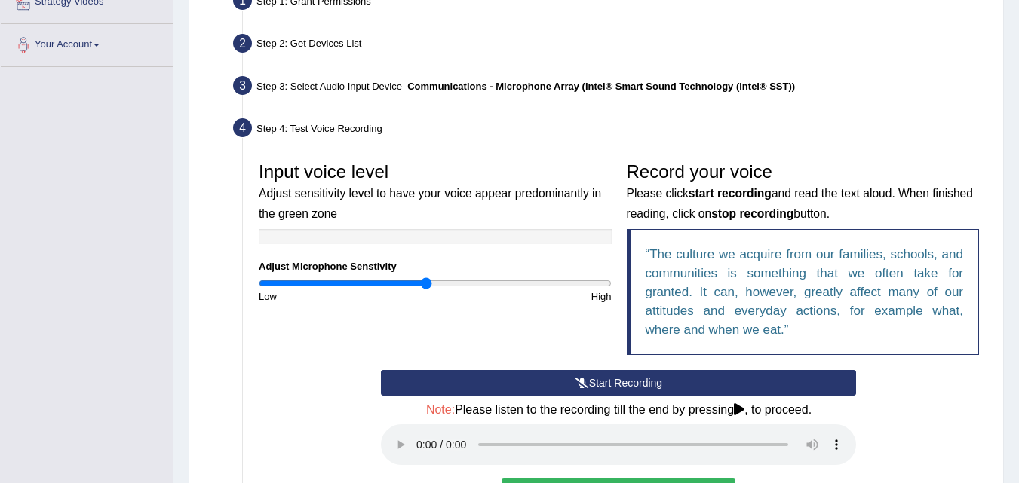
scroll to position [408, 0]
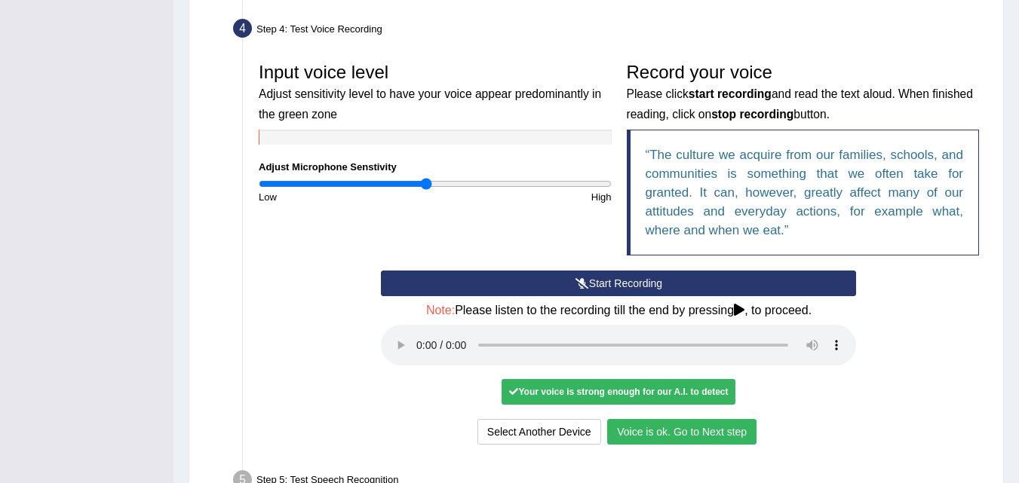
click at [661, 430] on button "Voice is ok. Go to Next step" at bounding box center [681, 432] width 149 height 26
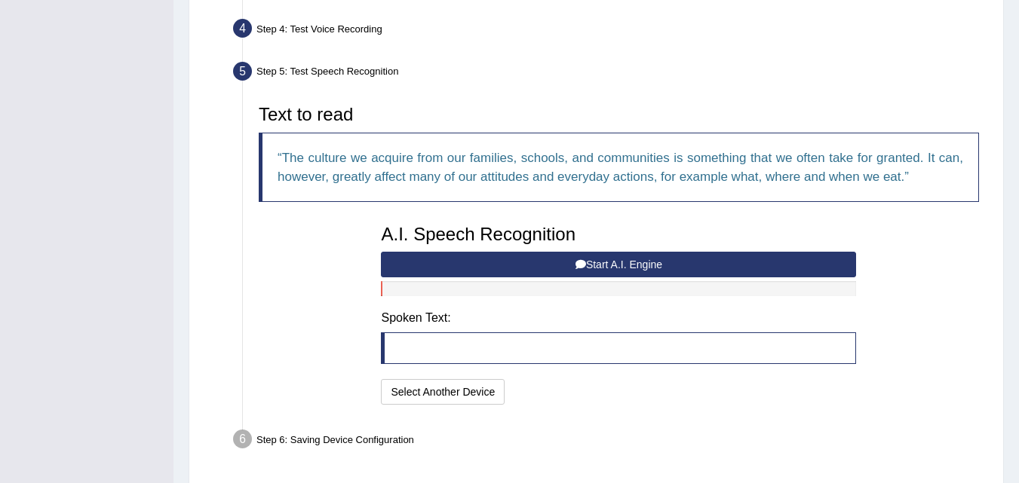
click at [634, 266] on button "Start A.I. Engine" at bounding box center [618, 265] width 475 height 26
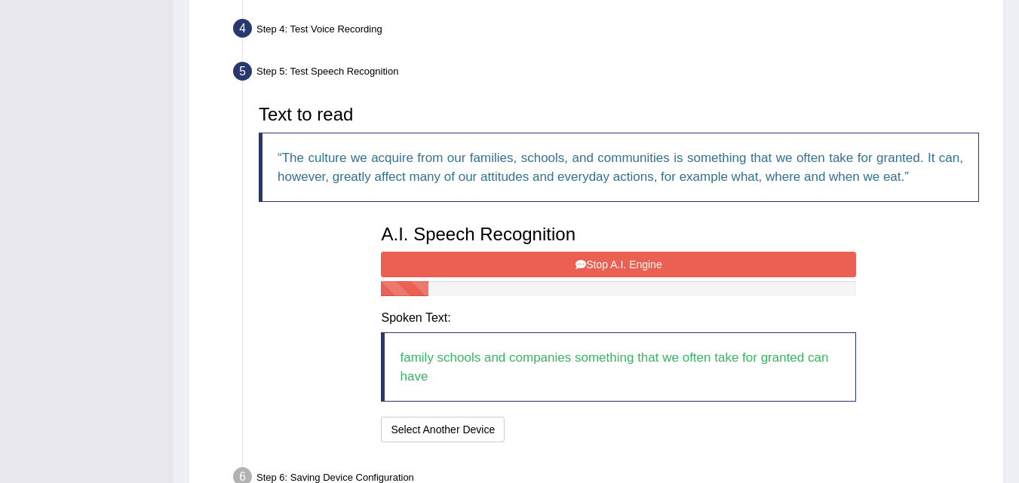
click at [634, 266] on button "Stop A.I. Engine" at bounding box center [618, 265] width 475 height 26
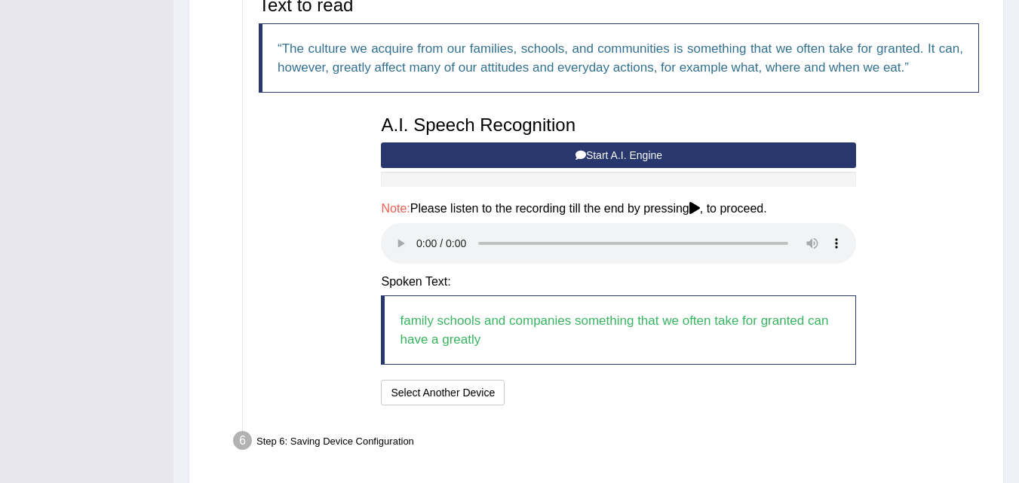
scroll to position [571, 0]
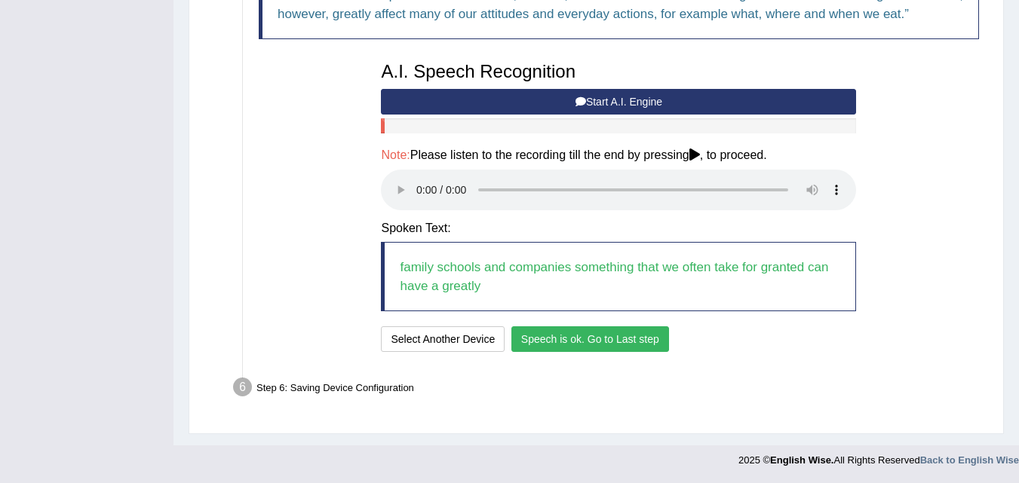
click at [599, 349] on button "Speech is ok. Go to Last step" at bounding box center [590, 340] width 158 height 26
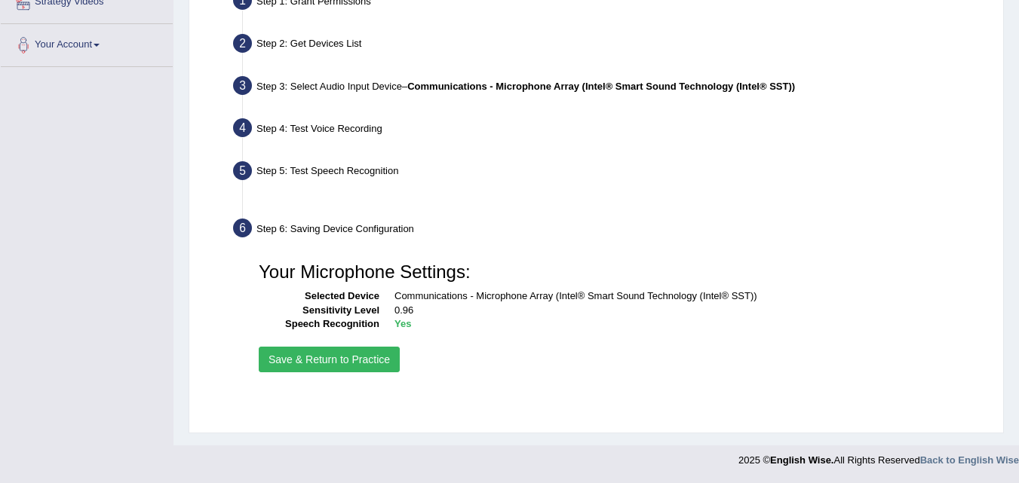
scroll to position [308, 0]
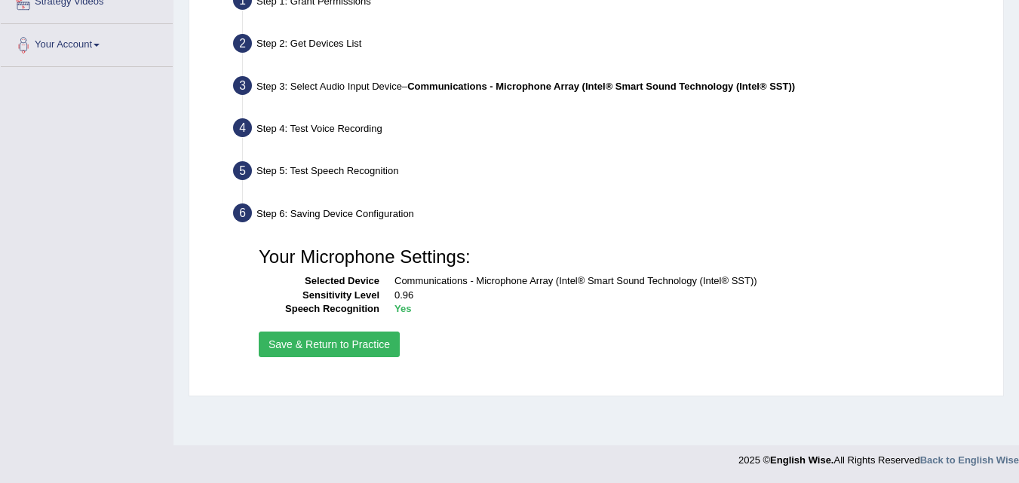
click at [316, 336] on button "Save & Return to Practice" at bounding box center [329, 345] width 141 height 26
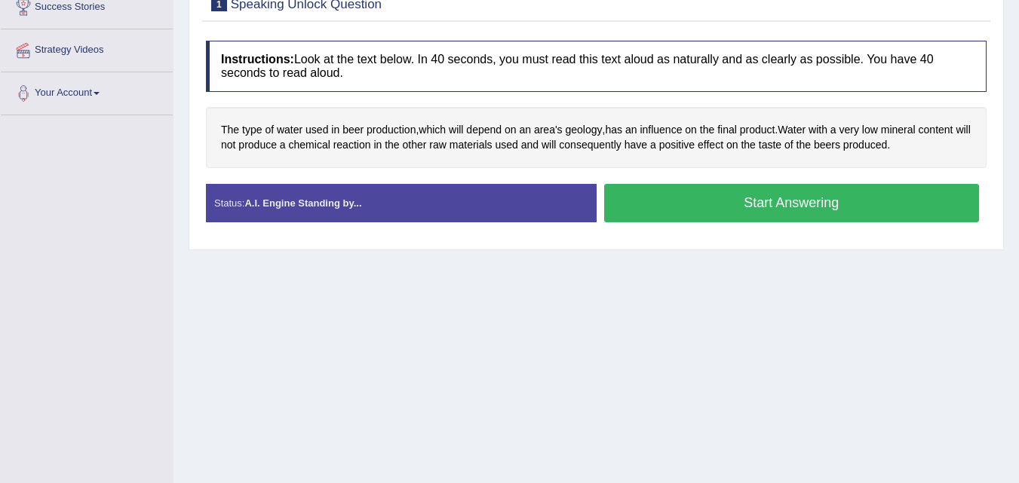
click at [858, 222] on div "Start Answering" at bounding box center [792, 205] width 391 height 42
click at [849, 213] on button "Start Answering" at bounding box center [792, 203] width 376 height 38
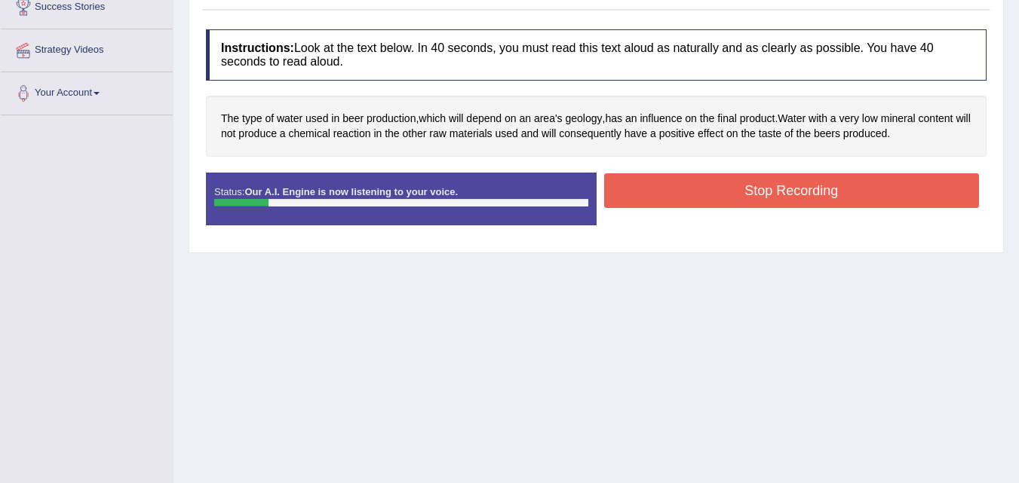
click at [833, 201] on button "Stop Recording" at bounding box center [792, 190] width 376 height 35
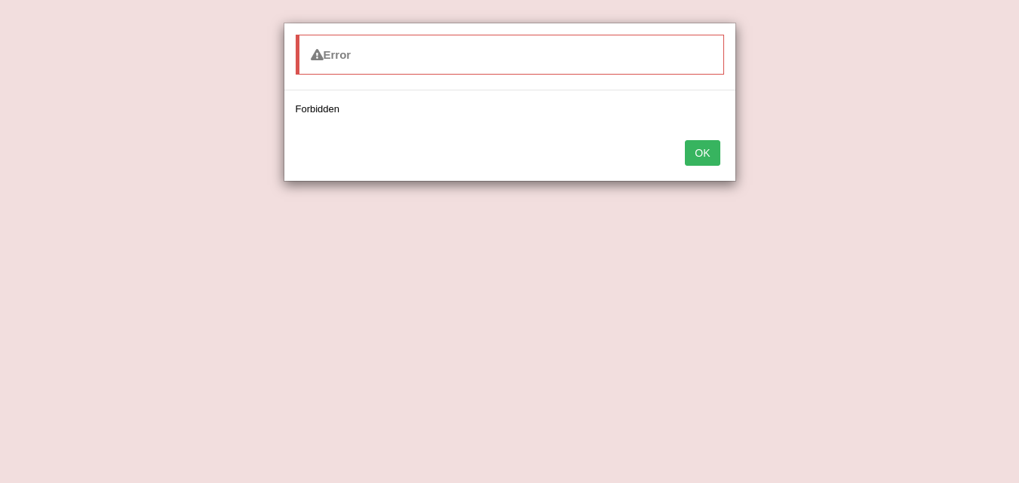
click at [714, 167] on div "OK" at bounding box center [509, 154] width 451 height 53
click at [714, 160] on div "OK" at bounding box center [509, 154] width 451 height 53
click at [714, 160] on button "OK" at bounding box center [702, 153] width 35 height 26
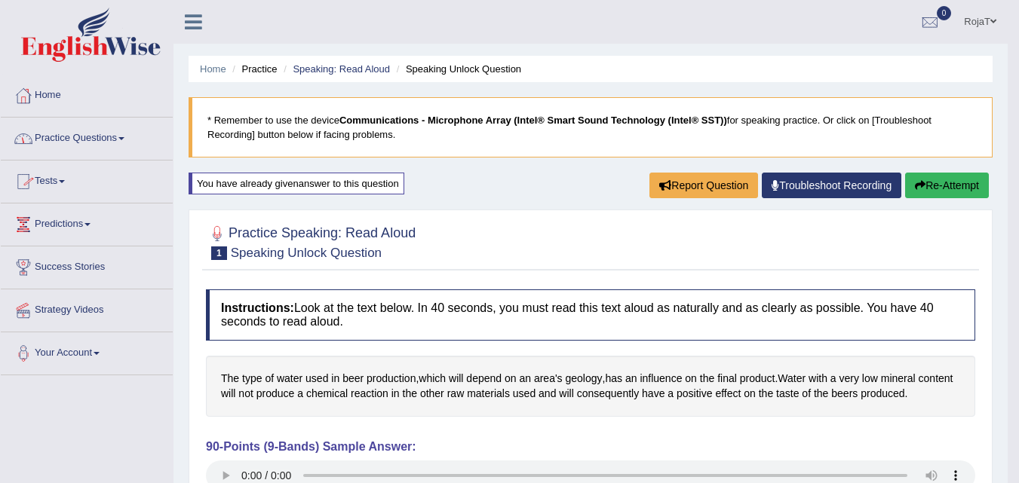
click at [68, 138] on link "Practice Questions" at bounding box center [87, 137] width 172 height 38
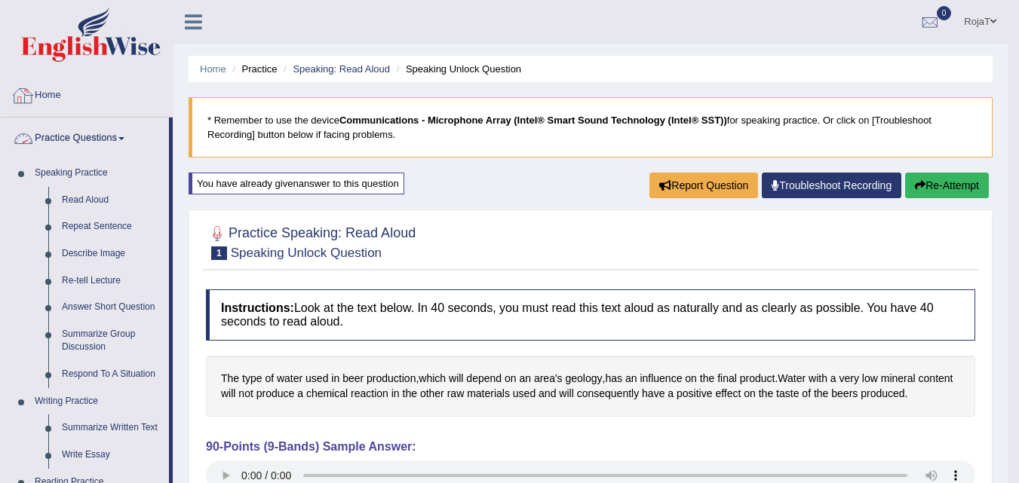
click at [120, 141] on link "Practice Questions" at bounding box center [85, 137] width 168 height 38
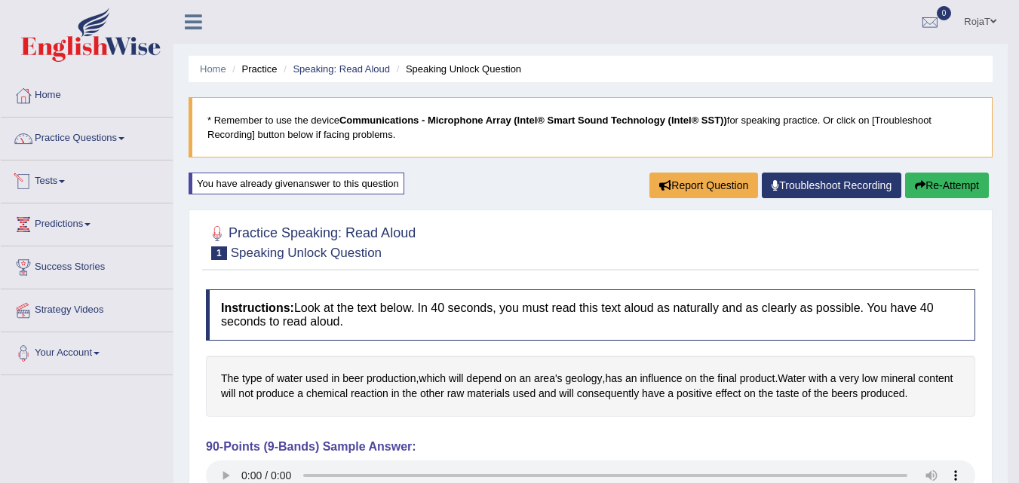
click at [54, 177] on link "Tests" at bounding box center [87, 180] width 172 height 38
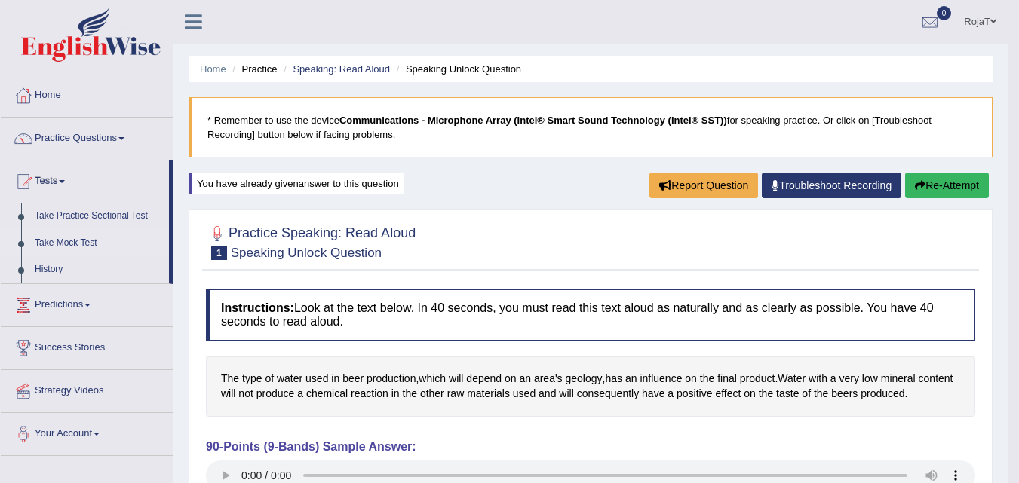
click at [78, 243] on link "Take Mock Test" at bounding box center [98, 243] width 141 height 27
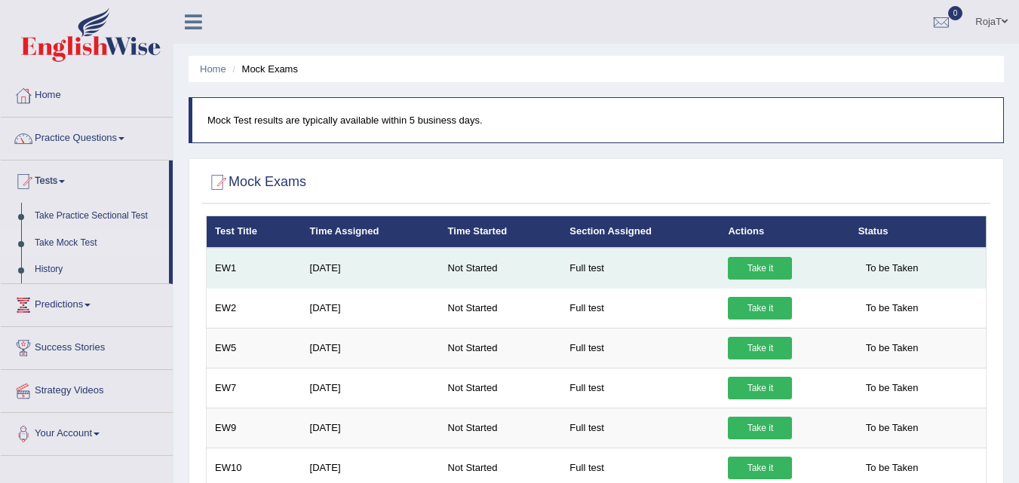
click at [762, 269] on link "Take it" at bounding box center [760, 268] width 64 height 23
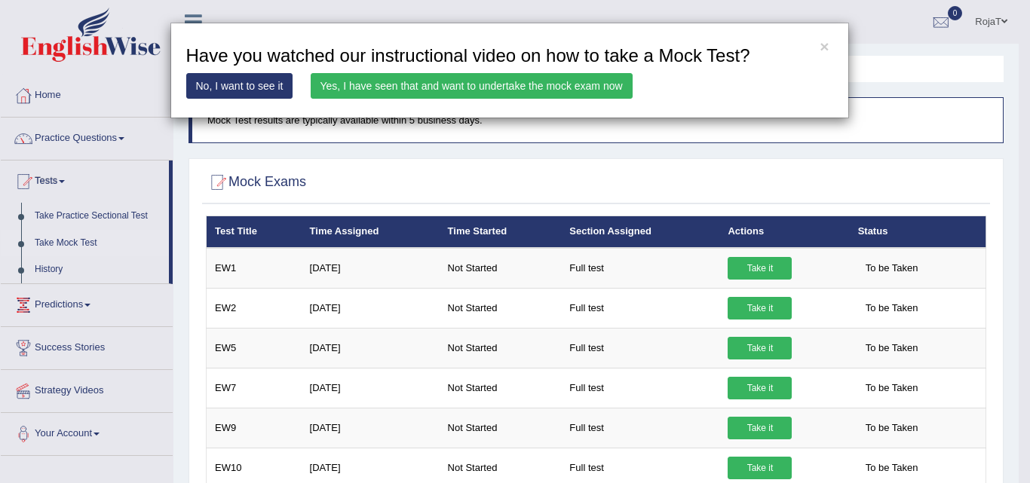
click at [546, 86] on link "Yes, I have seen that and want to undertake the mock exam now" at bounding box center [472, 86] width 322 height 26
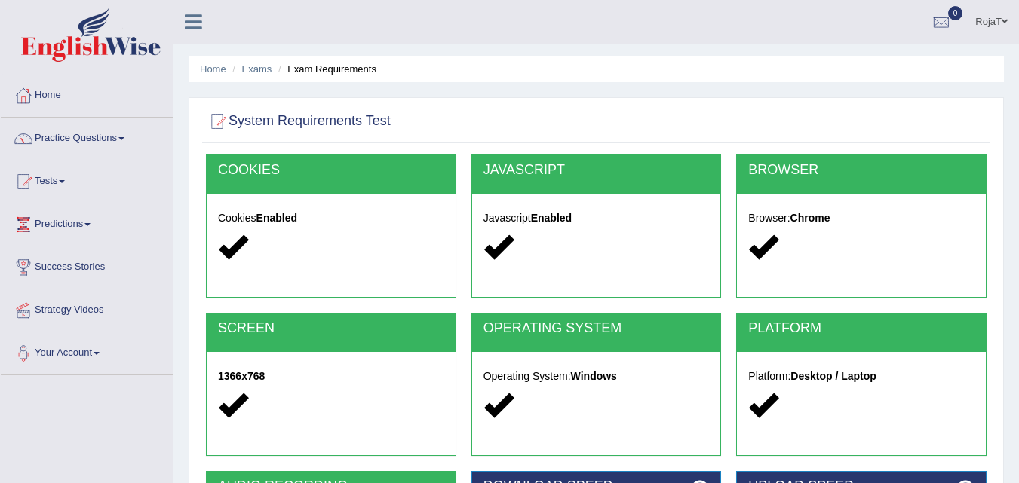
scroll to position [308, 0]
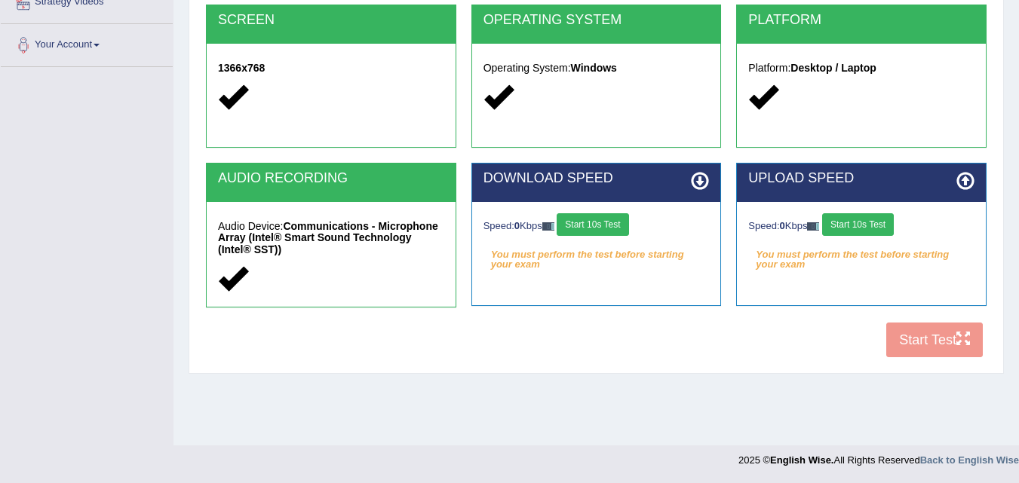
click at [595, 231] on button "Start 10s Test" at bounding box center [593, 224] width 72 height 23
click at [858, 233] on button "Start 10s Test" at bounding box center [858, 224] width 72 height 23
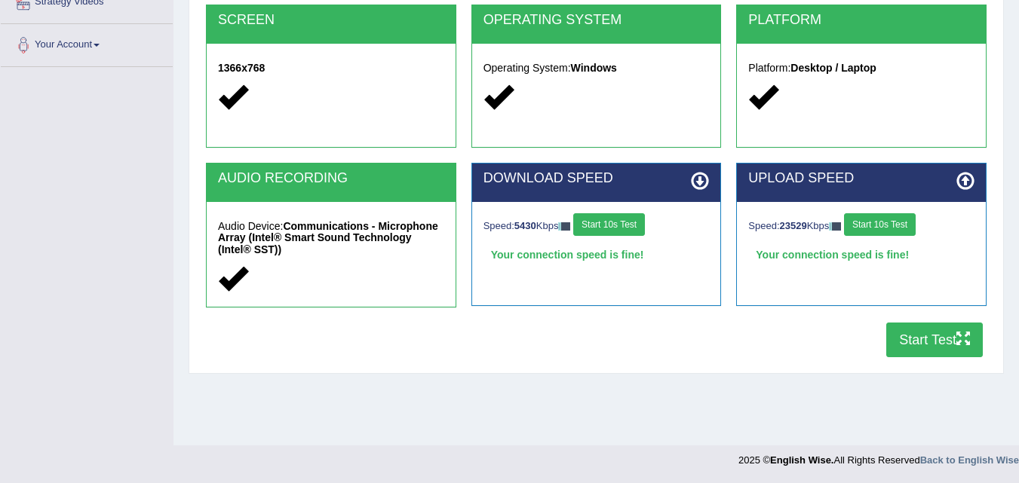
click at [913, 340] on button "Start Test" at bounding box center [934, 340] width 97 height 35
click at [915, 348] on button "Start Test" at bounding box center [934, 340] width 97 height 35
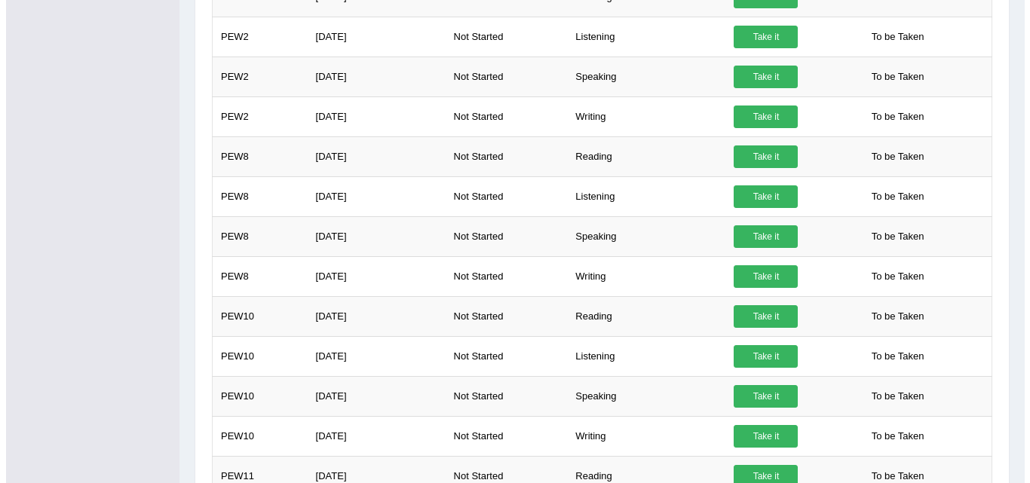
scroll to position [1601, 0]
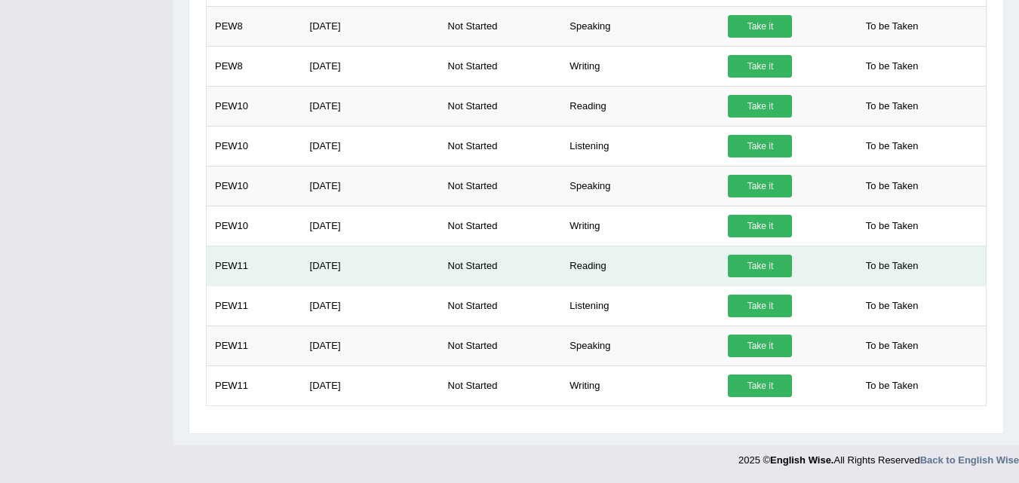
click at [742, 278] on td "Take it" at bounding box center [785, 266] width 130 height 40
click at [742, 275] on link "Take it" at bounding box center [760, 266] width 64 height 23
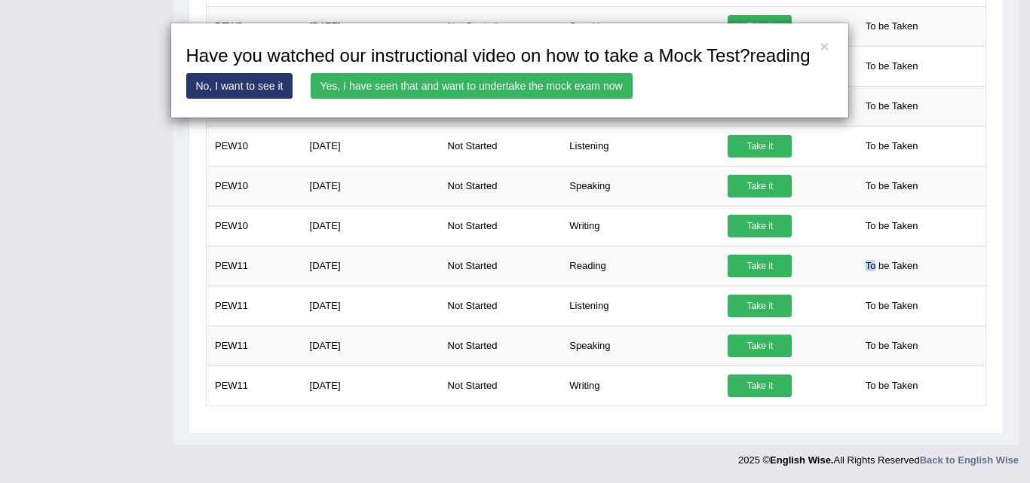
click at [526, 92] on link "Yes, I have seen that and want to undertake the mock exam now" at bounding box center [472, 86] width 322 height 26
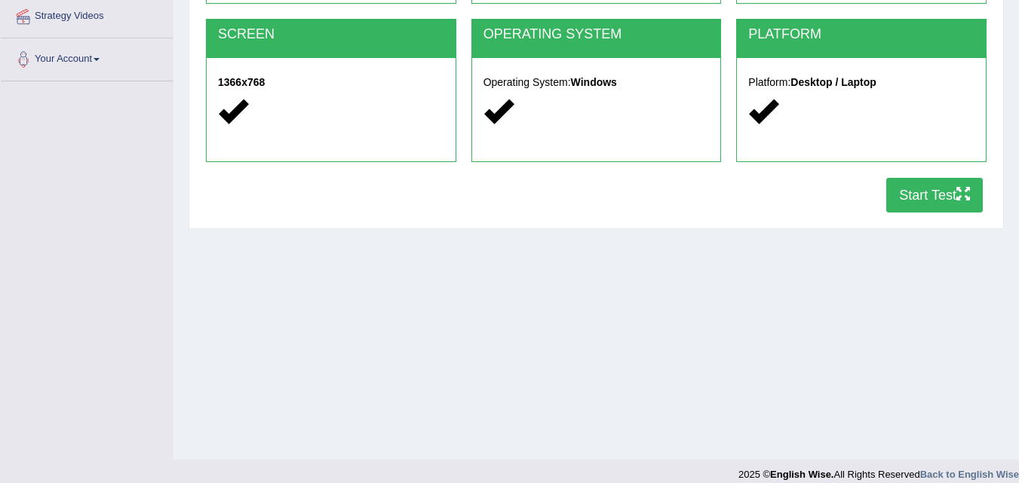
scroll to position [308, 0]
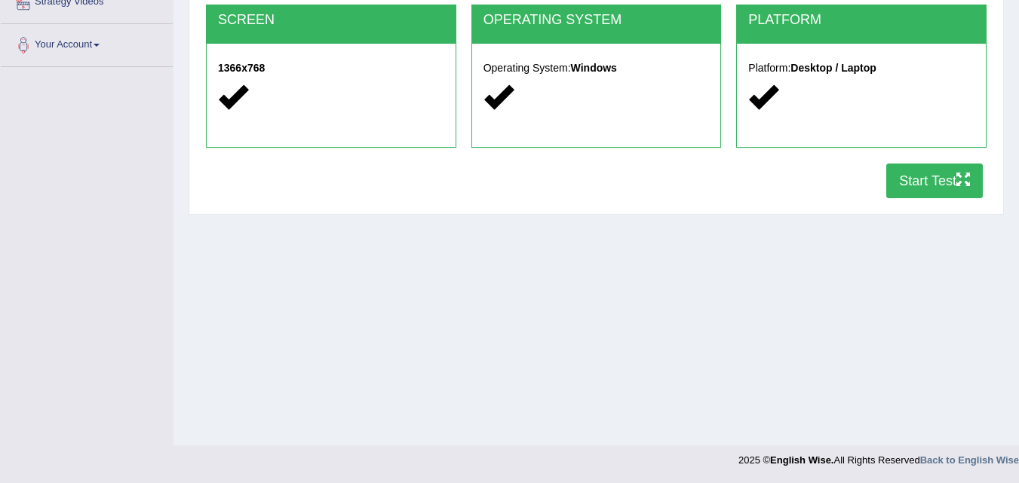
click at [944, 174] on button "Start Test" at bounding box center [934, 181] width 97 height 35
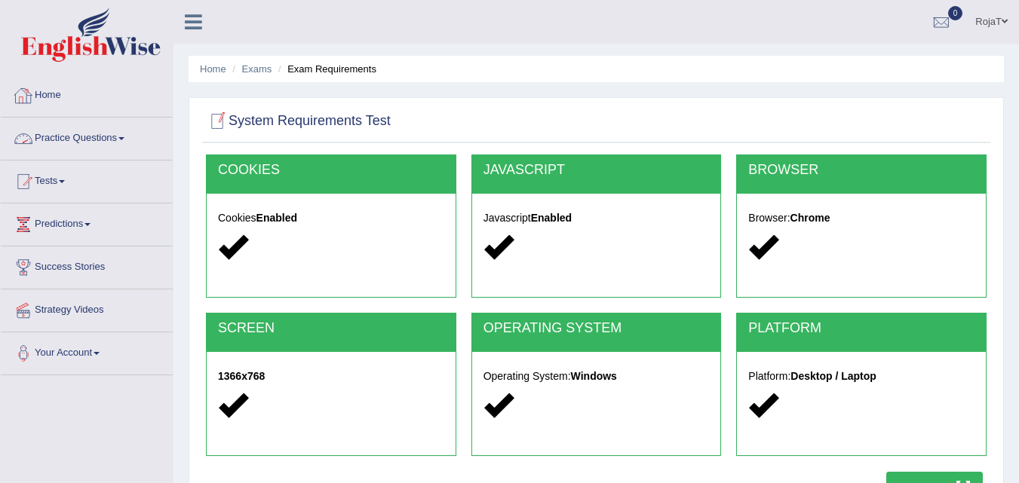
click at [65, 93] on link "Home" at bounding box center [87, 94] width 172 height 38
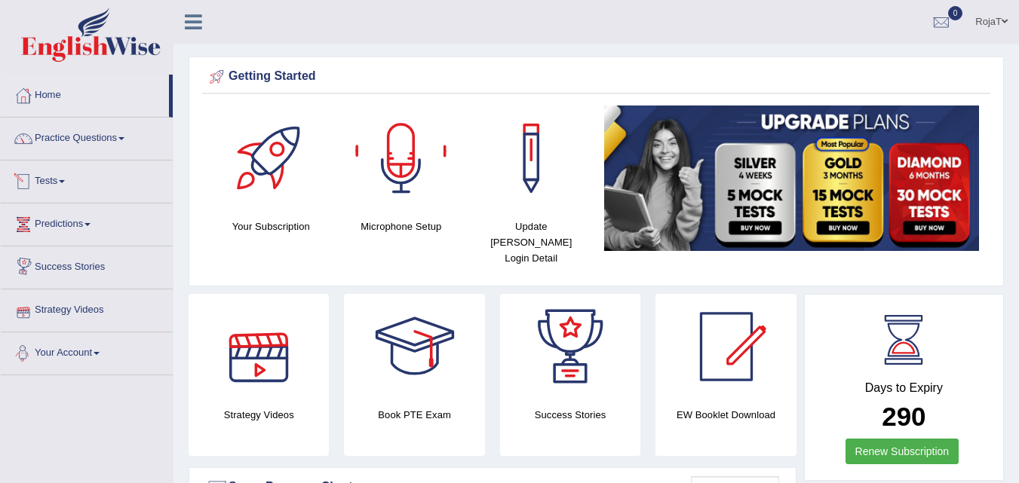
click at [75, 140] on link "Practice Questions" at bounding box center [87, 137] width 172 height 38
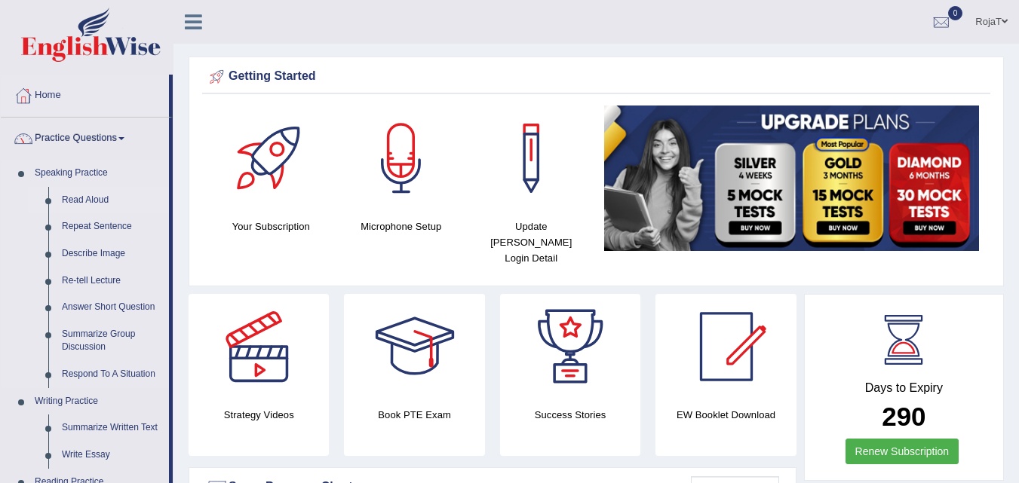
click at [83, 204] on link "Read Aloud" at bounding box center [112, 200] width 114 height 27
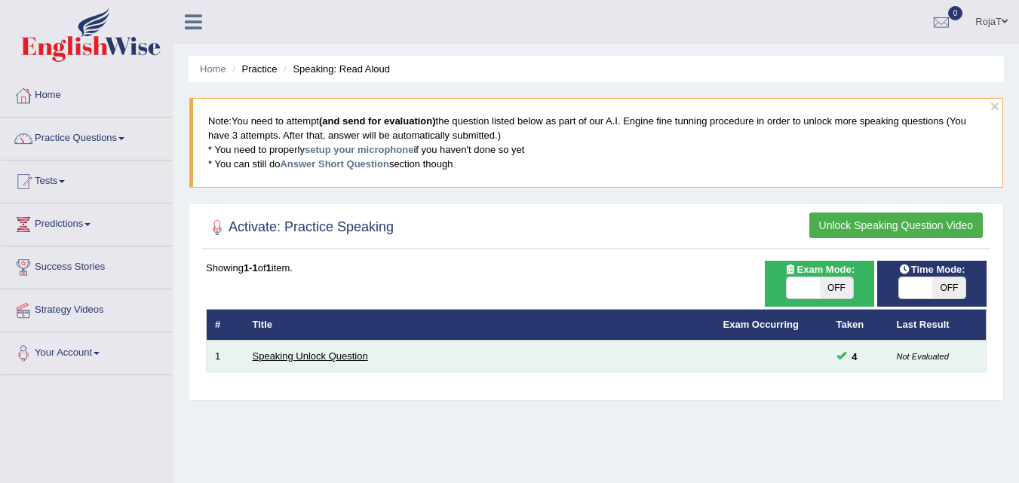
click at [279, 362] on link "Speaking Unlock Question" at bounding box center [310, 356] width 115 height 11
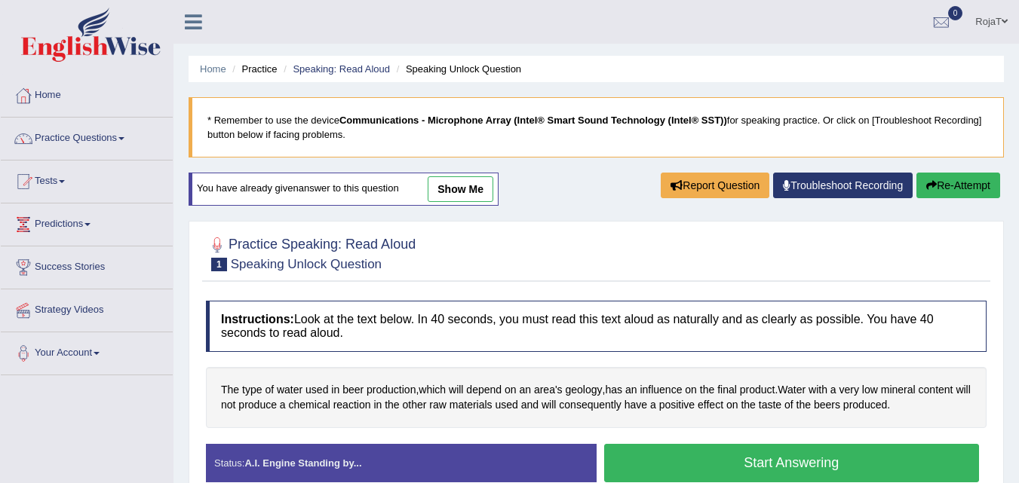
scroll to position [232, 0]
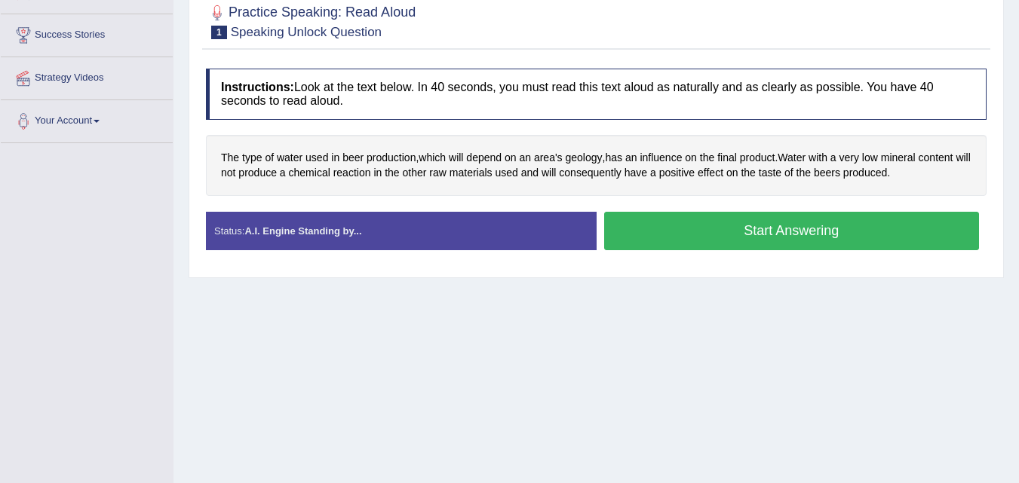
click at [754, 235] on button "Start Answering" at bounding box center [792, 231] width 376 height 38
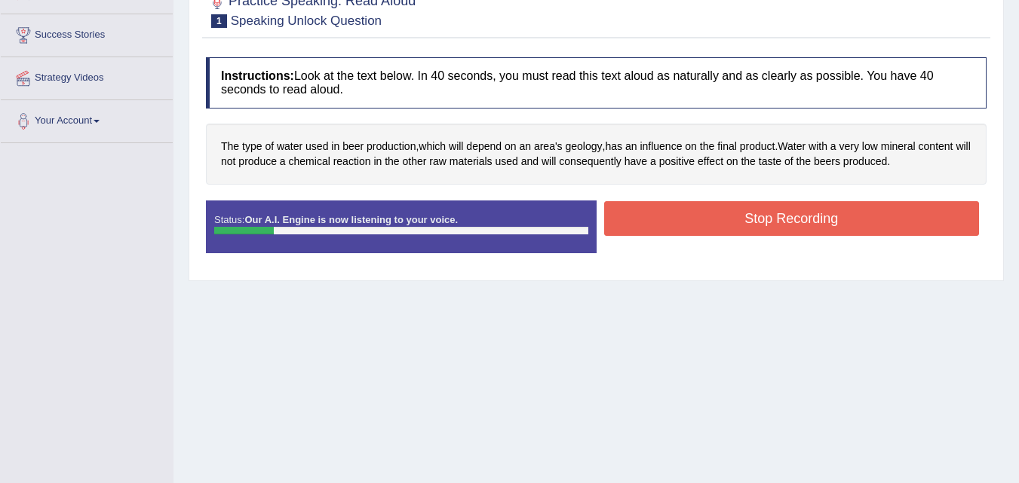
click at [769, 224] on button "Stop Recording" at bounding box center [792, 218] width 376 height 35
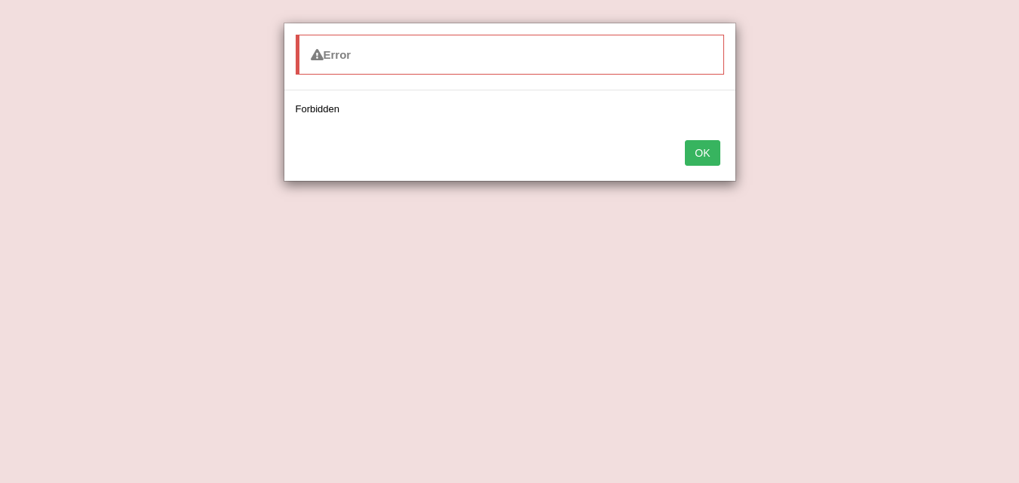
click at [704, 158] on button "OK" at bounding box center [702, 153] width 35 height 26
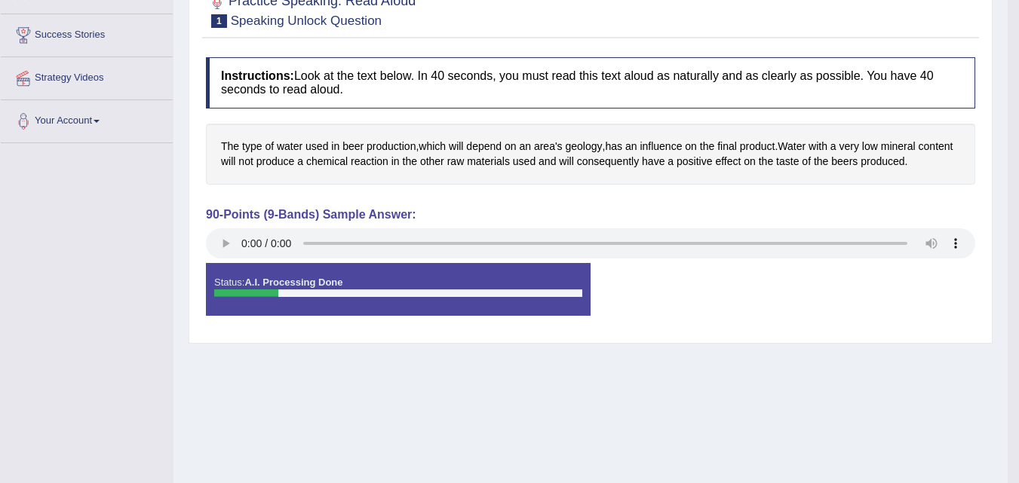
scroll to position [0, 0]
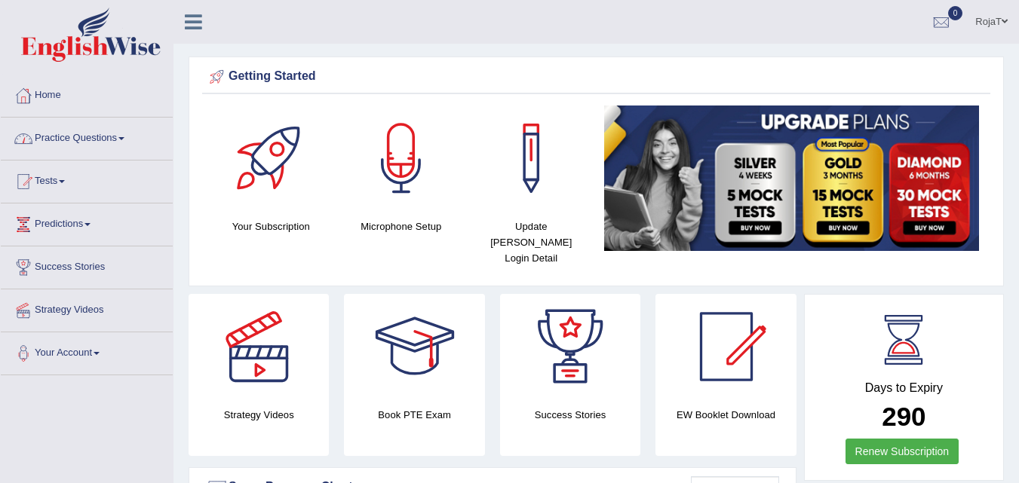
click at [70, 126] on link "Practice Questions" at bounding box center [87, 137] width 172 height 38
click at [62, 174] on link "Tests" at bounding box center [87, 180] width 172 height 38
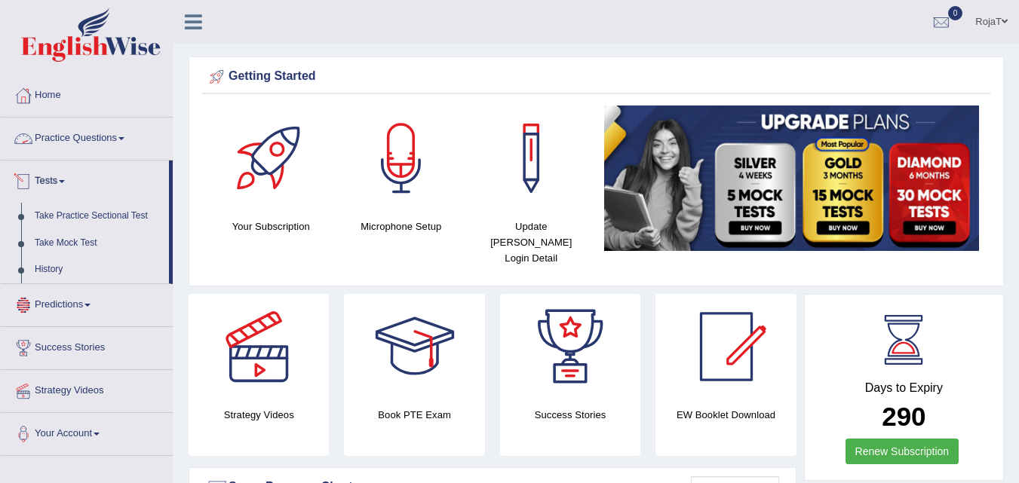
click at [72, 135] on link "Practice Questions" at bounding box center [87, 137] width 172 height 38
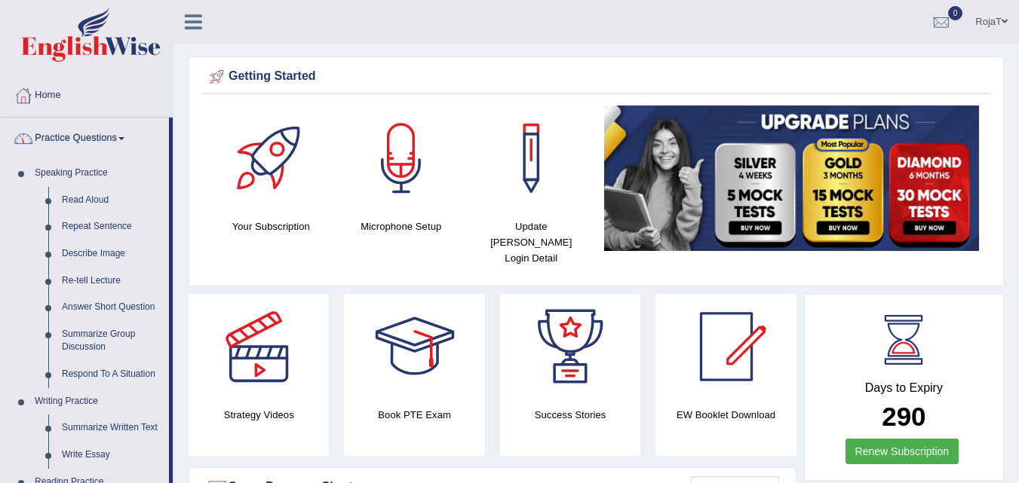
click at [75, 198] on link "Read Aloud" at bounding box center [112, 200] width 114 height 27
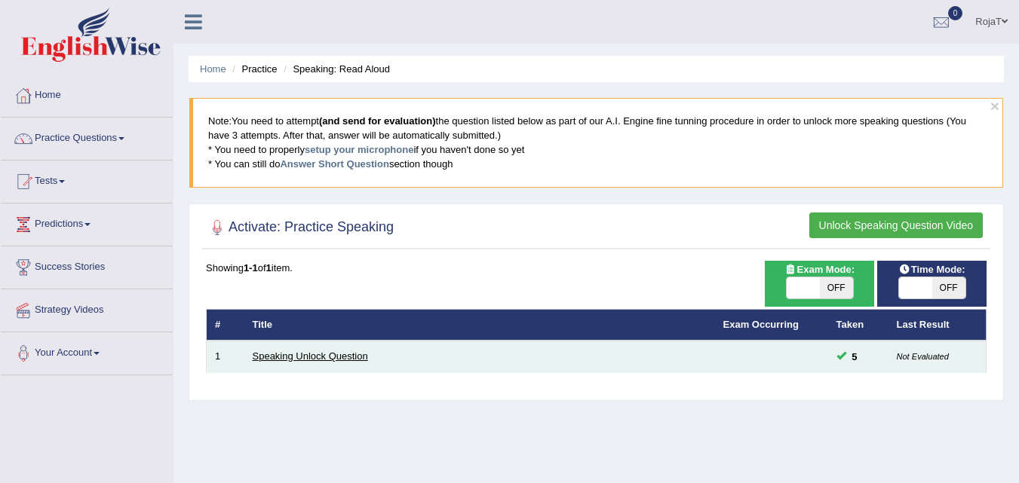
click at [359, 361] on link "Speaking Unlock Question" at bounding box center [310, 356] width 115 height 11
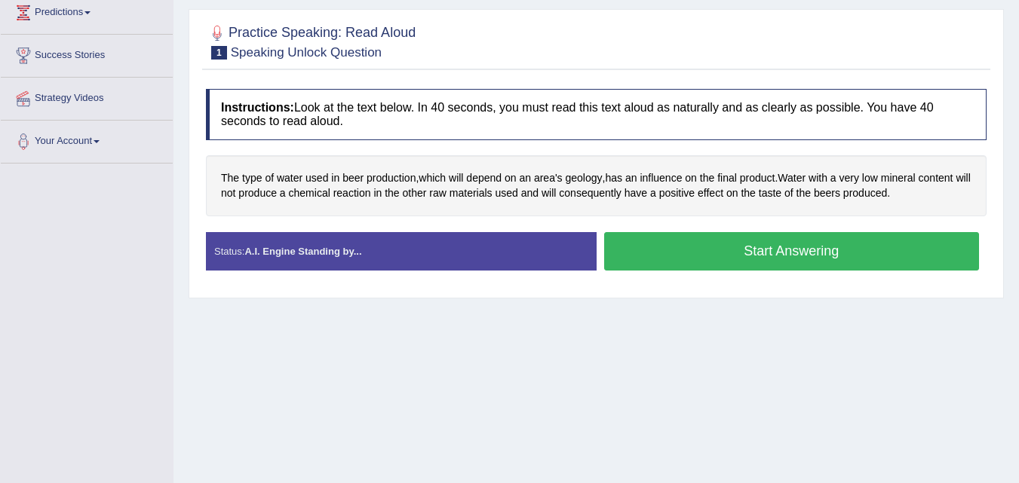
click at [849, 253] on button "Start Answering" at bounding box center [792, 251] width 376 height 38
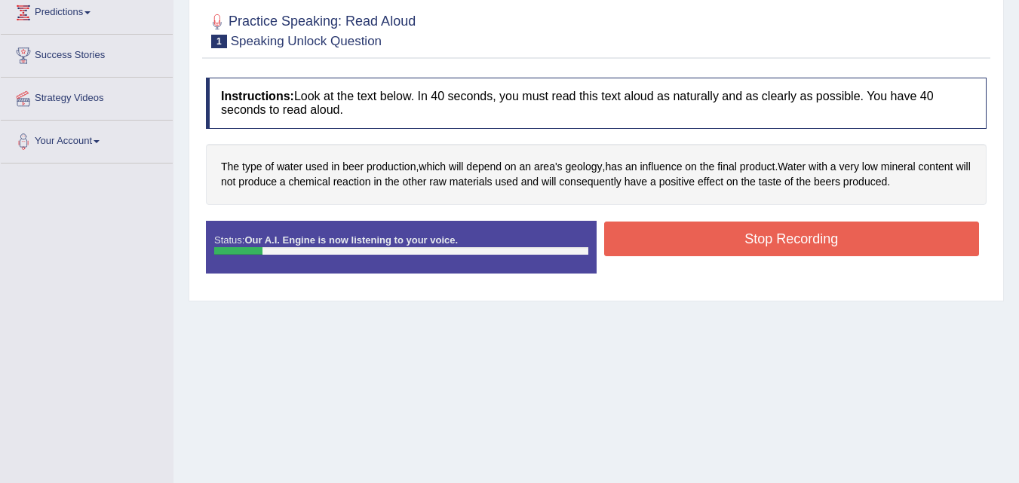
click at [801, 234] on button "Stop Recording" at bounding box center [792, 239] width 376 height 35
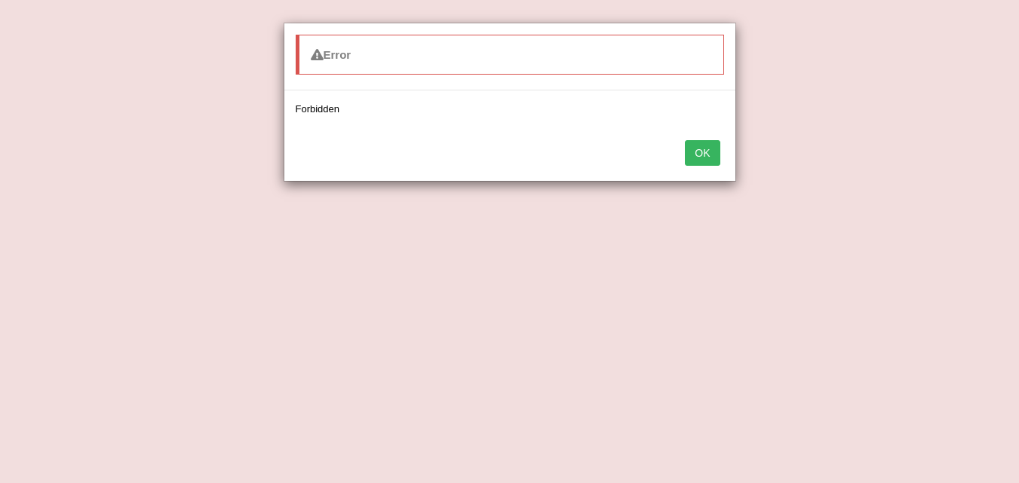
click at [695, 141] on button "OK" at bounding box center [702, 153] width 35 height 26
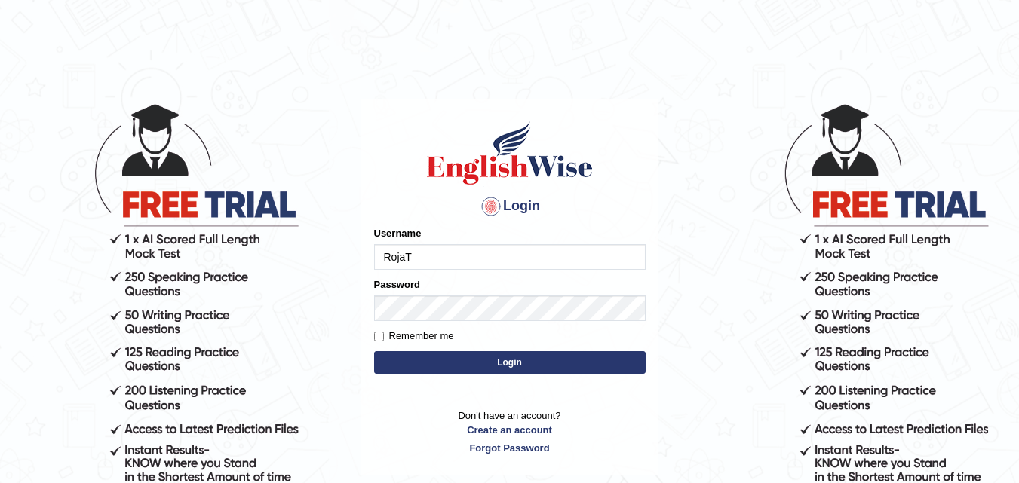
click at [436, 361] on button "Login" at bounding box center [510, 362] width 272 height 23
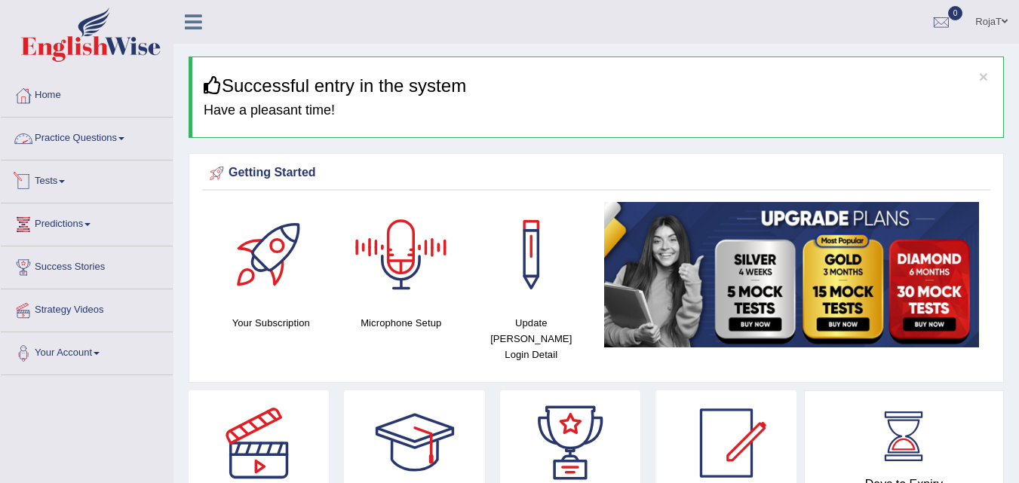
click at [89, 144] on link "Practice Questions" at bounding box center [87, 137] width 172 height 38
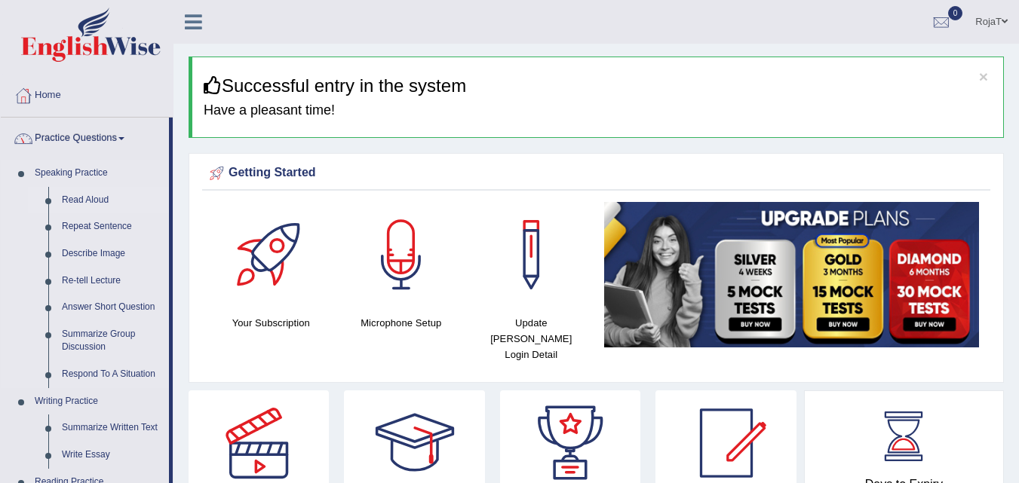
click at [80, 198] on link "Read Aloud" at bounding box center [112, 200] width 114 height 27
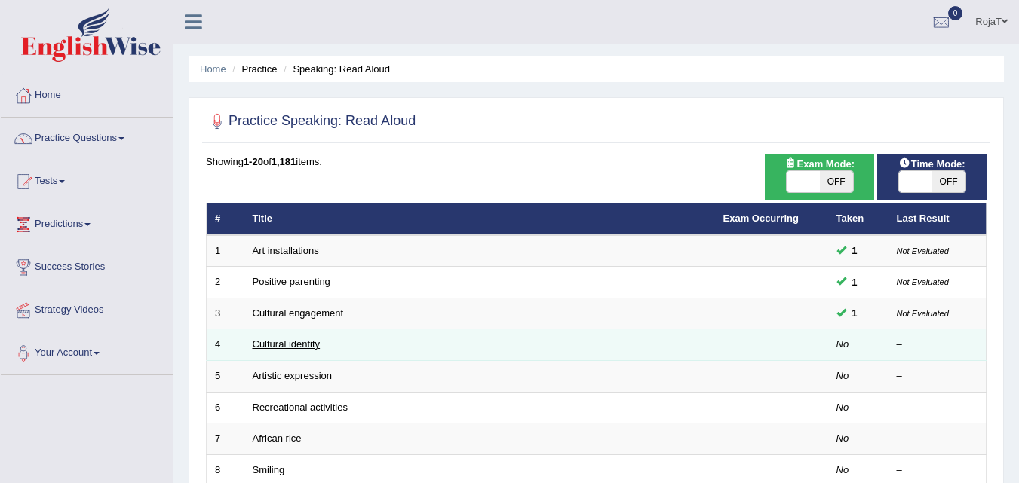
click at [301, 346] on link "Cultural identity" at bounding box center [287, 344] width 68 height 11
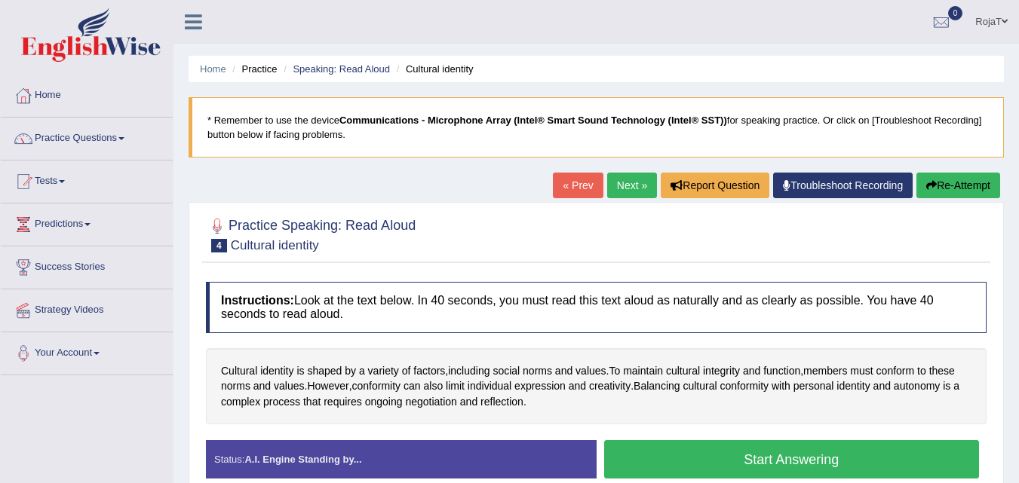
click at [777, 464] on button "Start Answering" at bounding box center [792, 459] width 376 height 38
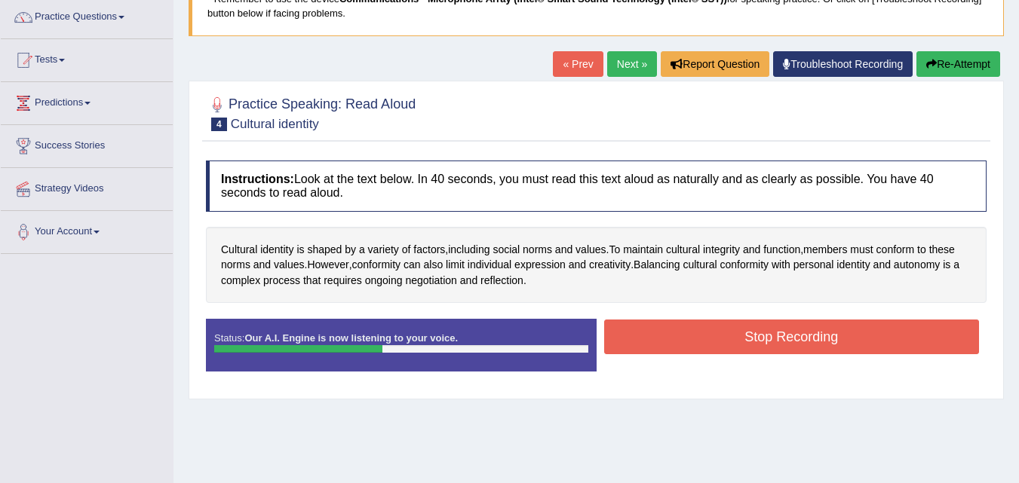
scroll to position [144, 0]
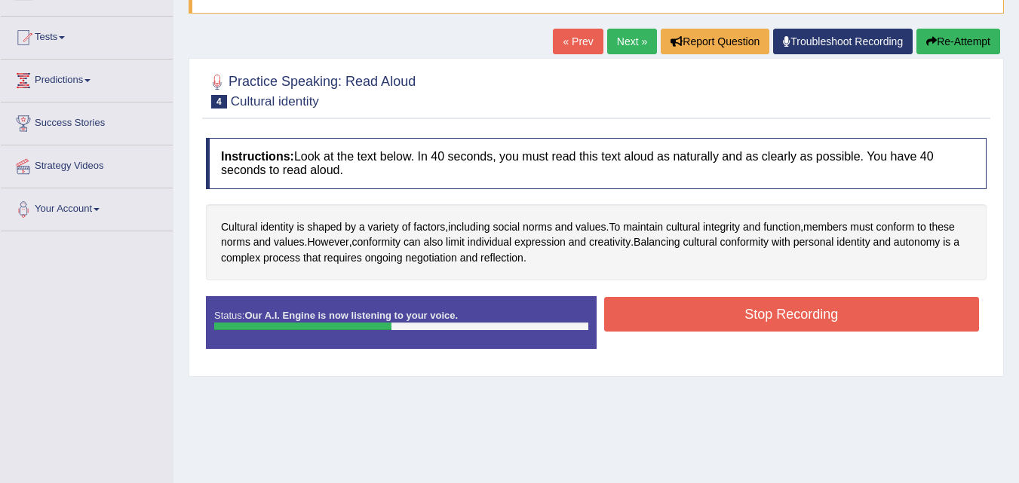
click at [839, 313] on button "Stop Recording" at bounding box center [792, 314] width 376 height 35
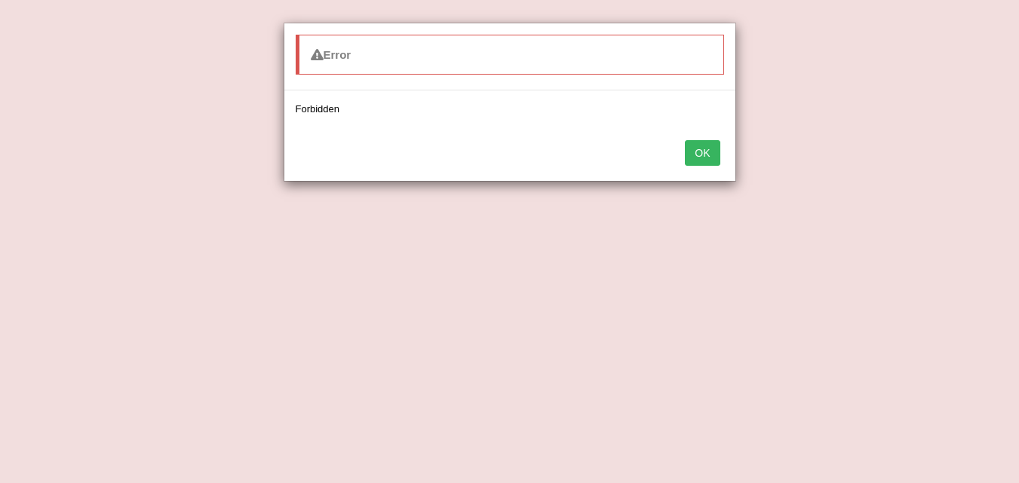
click at [693, 144] on button "OK" at bounding box center [702, 153] width 35 height 26
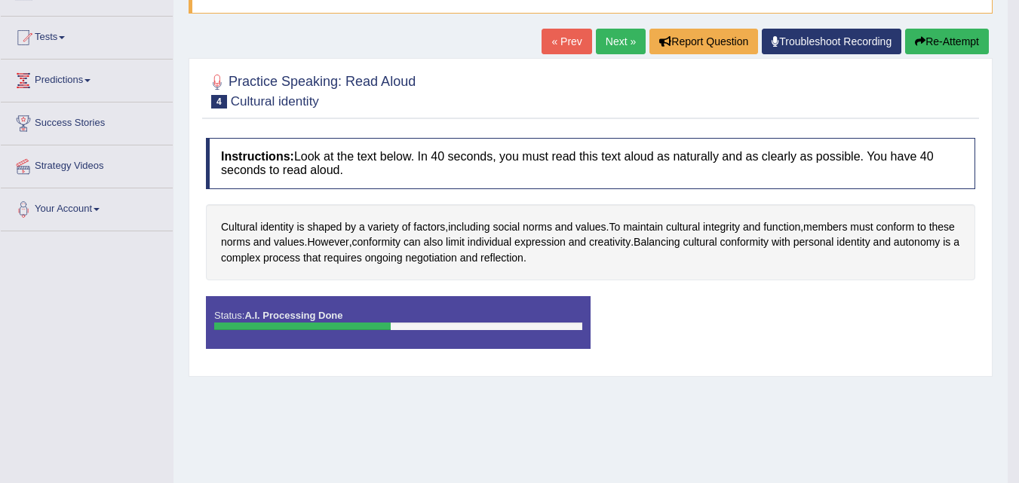
click at [653, 337] on div "Status: A.I. Processing Done Start Answering Stop Recording" at bounding box center [590, 330] width 769 height 68
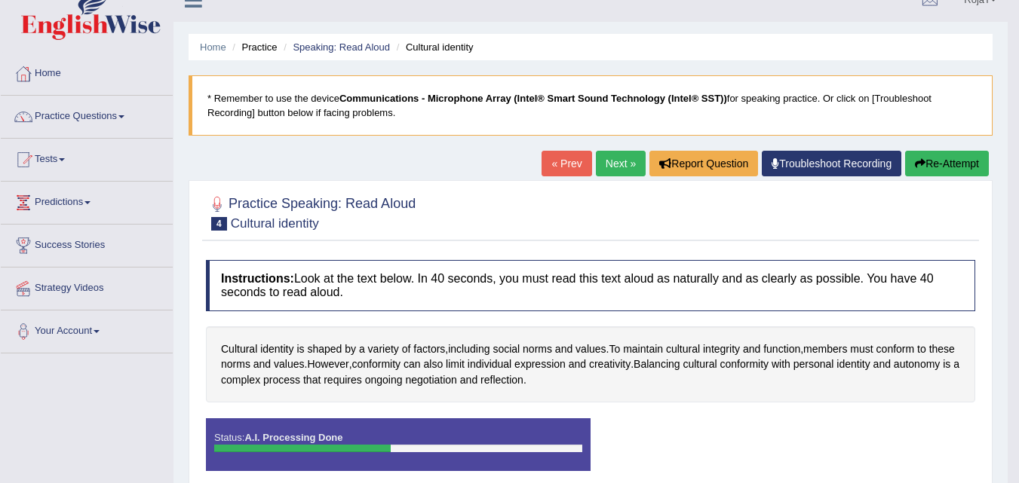
scroll to position [13, 0]
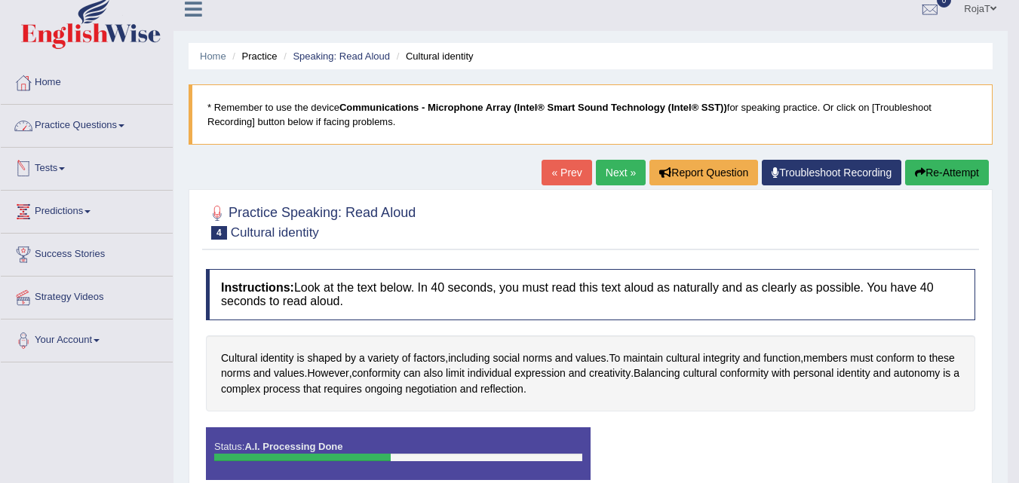
click at [116, 130] on link "Practice Questions" at bounding box center [87, 124] width 172 height 38
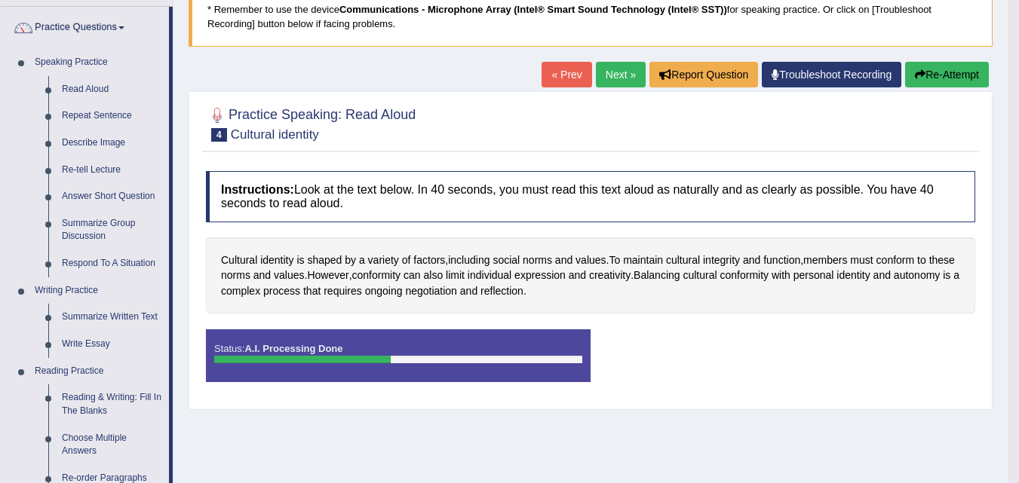
scroll to position [0, 0]
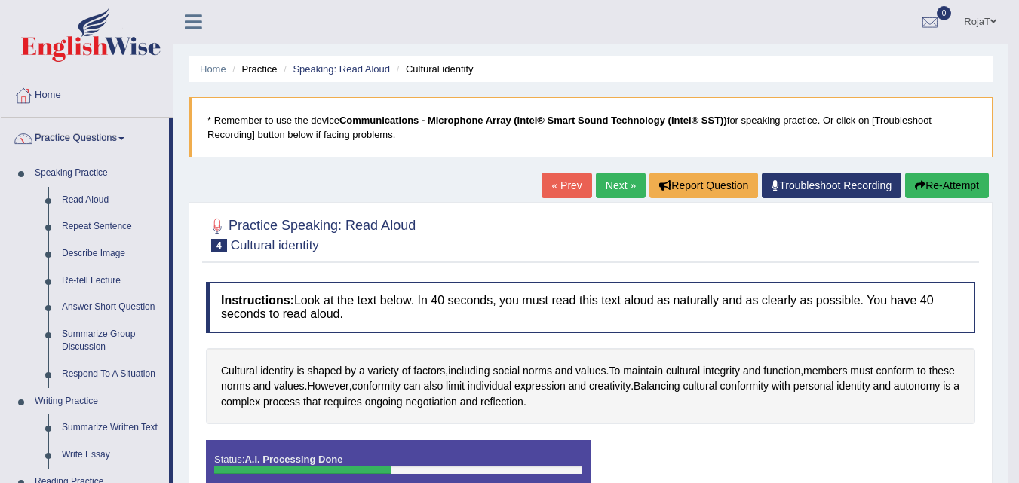
click at [985, 20] on link "RojaT" at bounding box center [980, 19] width 55 height 39
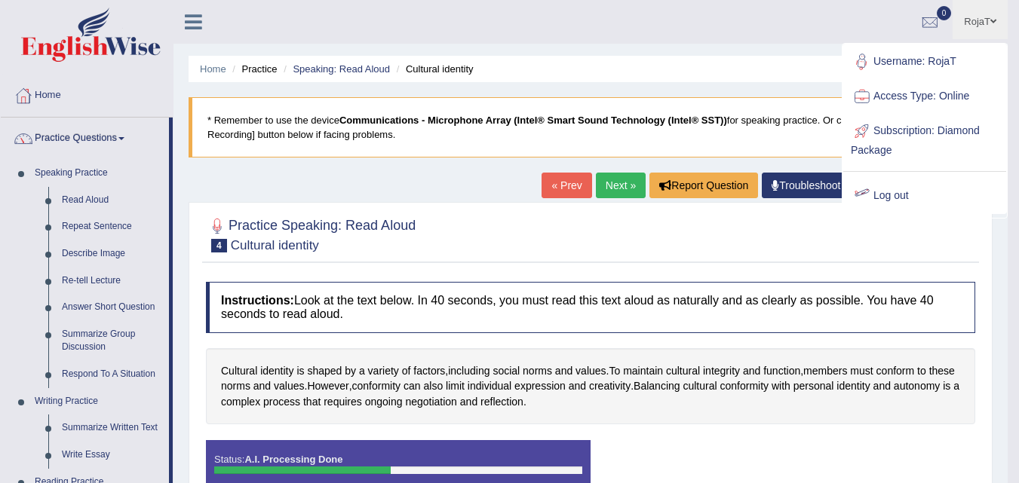
click at [896, 199] on link "Log out" at bounding box center [924, 196] width 163 height 35
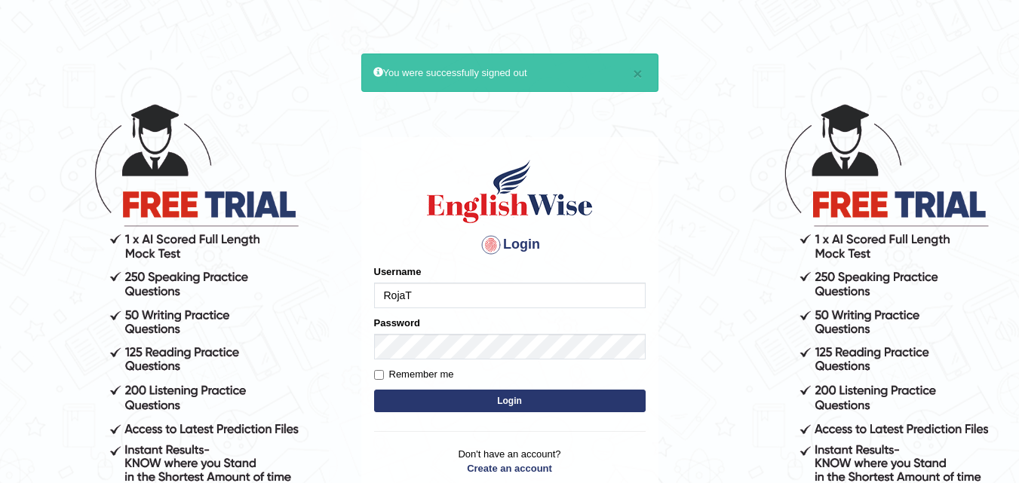
click at [517, 308] on input "RojaT" at bounding box center [510, 296] width 272 height 26
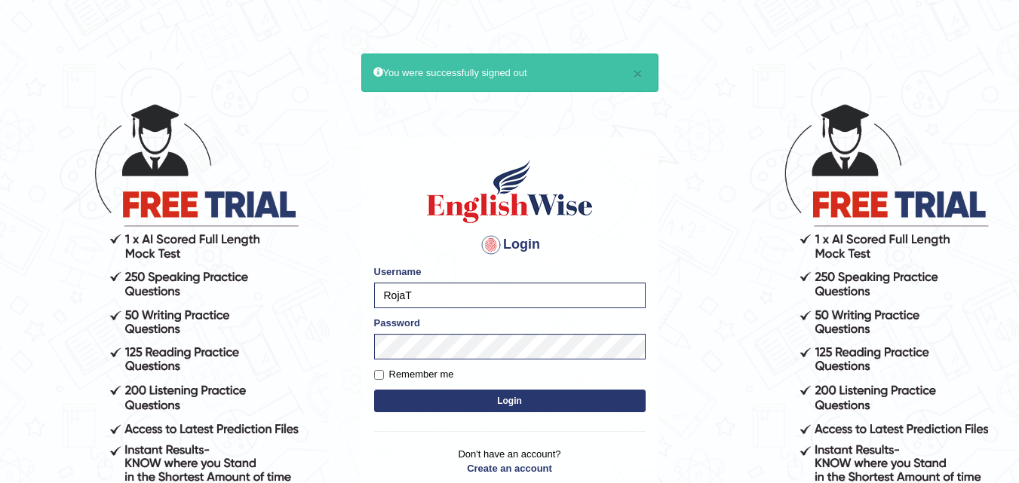
click at [694, 408] on body "× You were successfully signed out Login Please fix the following errors: Usern…" at bounding box center [509, 292] width 1019 height 483
click at [585, 308] on input "RojaT" at bounding box center [510, 296] width 272 height 26
type input "RojaTangella"
click at [515, 383] on form "Please fix the following errors: Username RojaTangella Password Remember me Log…" at bounding box center [510, 341] width 272 height 152
click at [520, 398] on button "Login" at bounding box center [510, 401] width 272 height 23
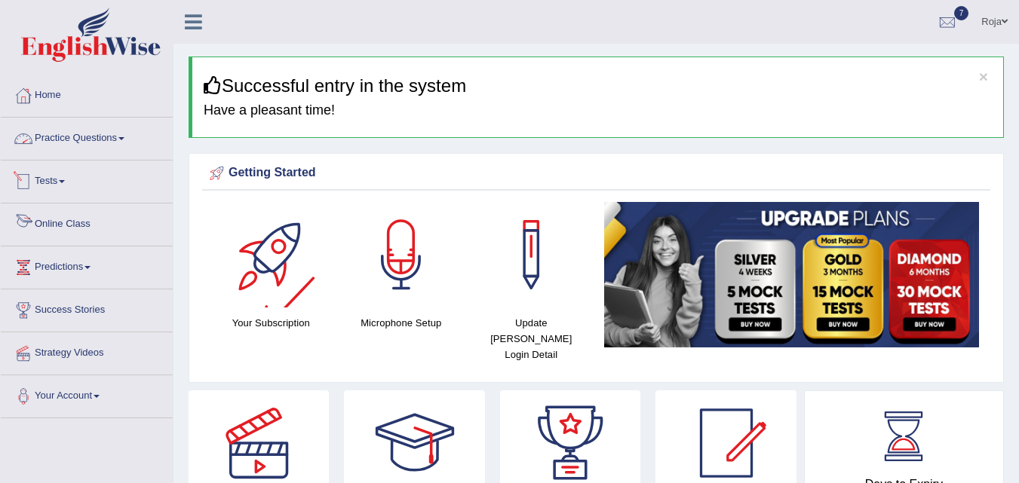
click at [106, 137] on link "Practice Questions" at bounding box center [87, 137] width 172 height 38
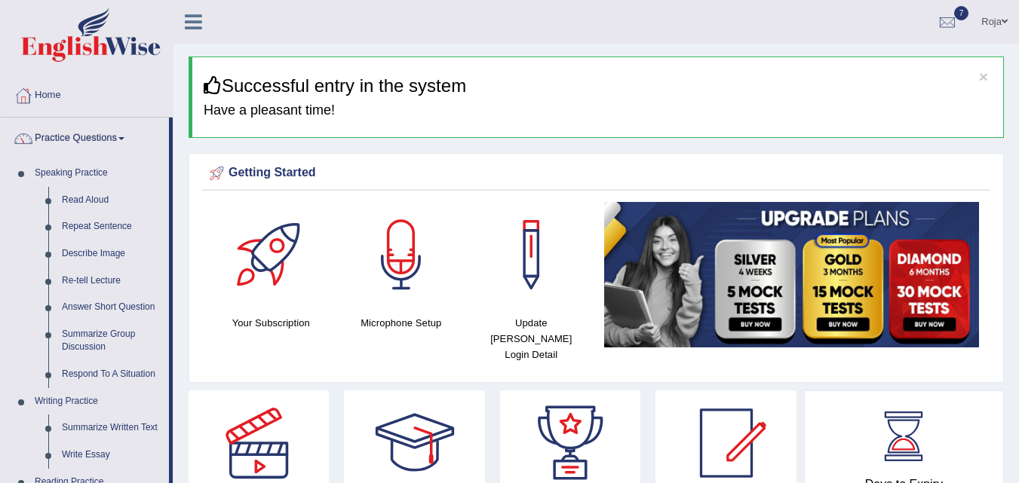
click at [106, 137] on link "Practice Questions" at bounding box center [85, 137] width 168 height 38
